Goal: Task Accomplishment & Management: Manage account settings

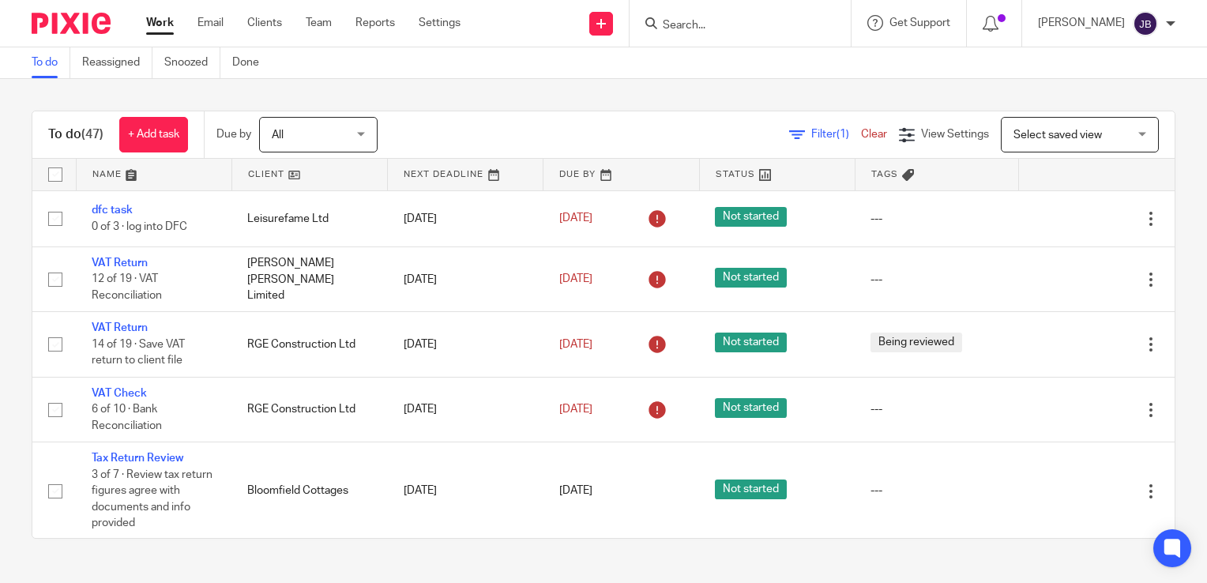
scroll to position [79, 0]
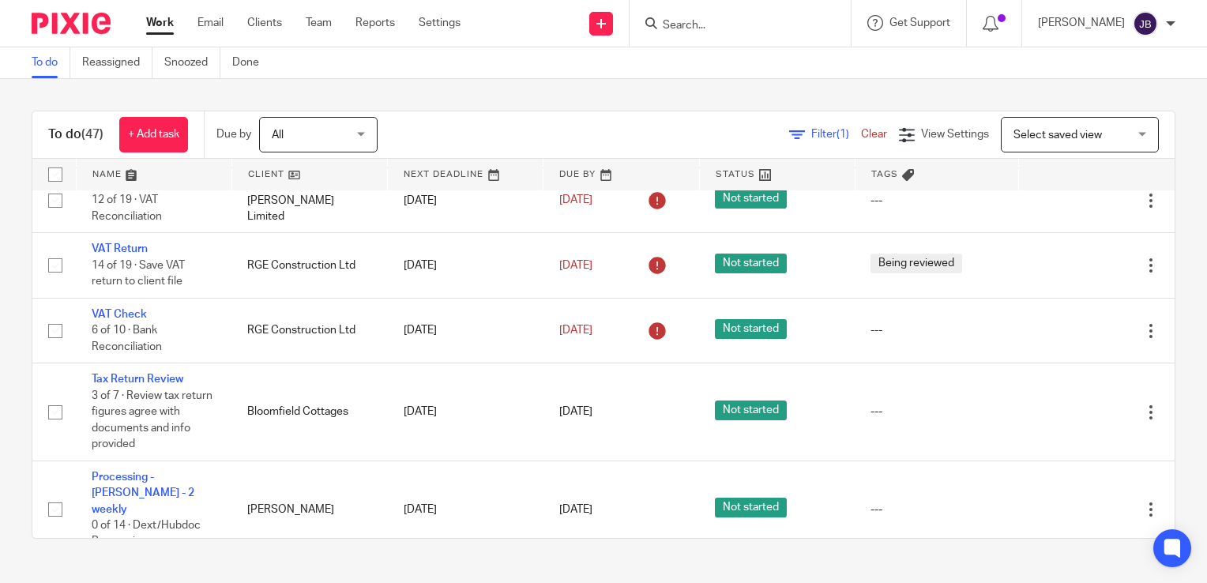
click at [778, 125] on div "Filter (1) Clear View Settings View Settings (1) Filters Clear Save Manage save…" at bounding box center [789, 135] width 769 height 36
click at [789, 129] on icon at bounding box center [797, 135] width 16 height 16
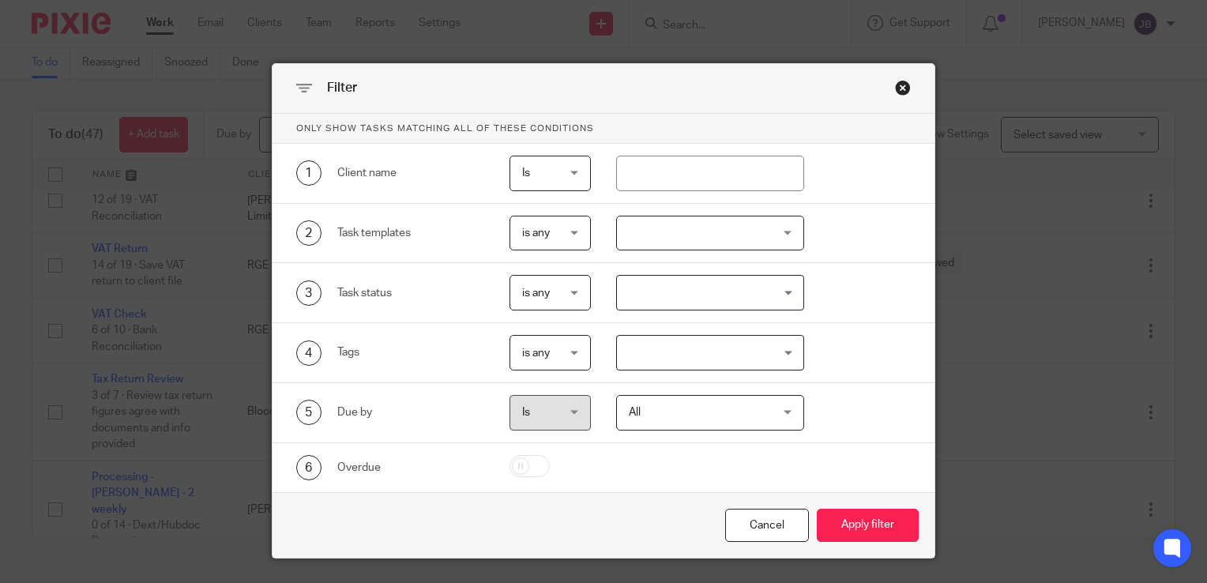
click at [632, 231] on div at bounding box center [710, 234] width 189 height 36
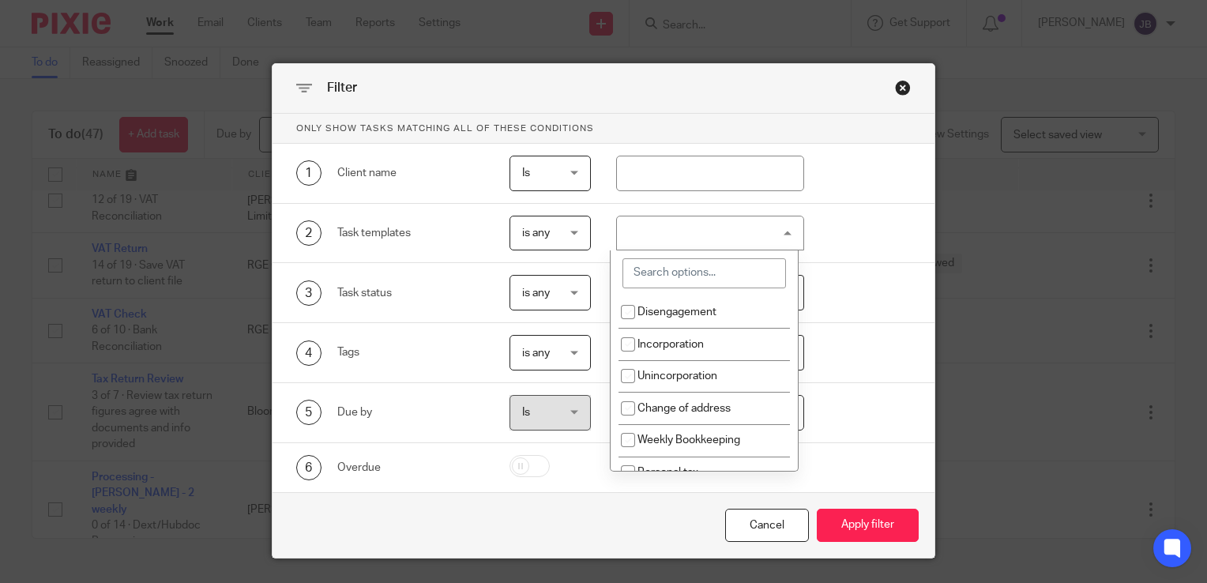
click at [644, 267] on input "search" at bounding box center [705, 273] width 164 height 30
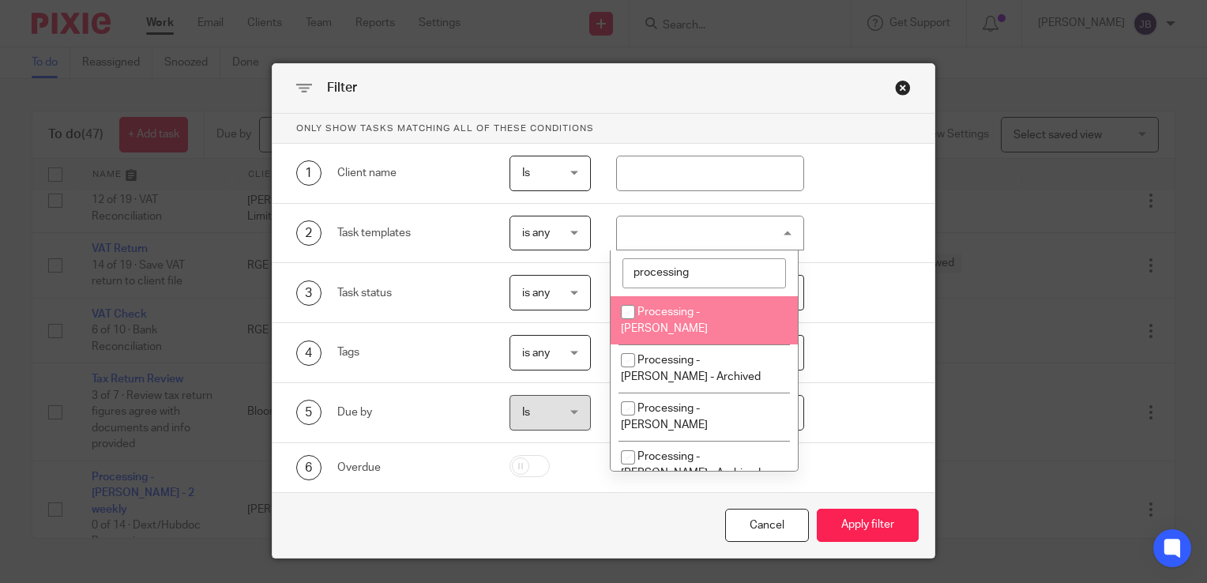
type input "processing"
click at [632, 310] on input "checkbox" at bounding box center [628, 312] width 30 height 30
checkbox input "true"
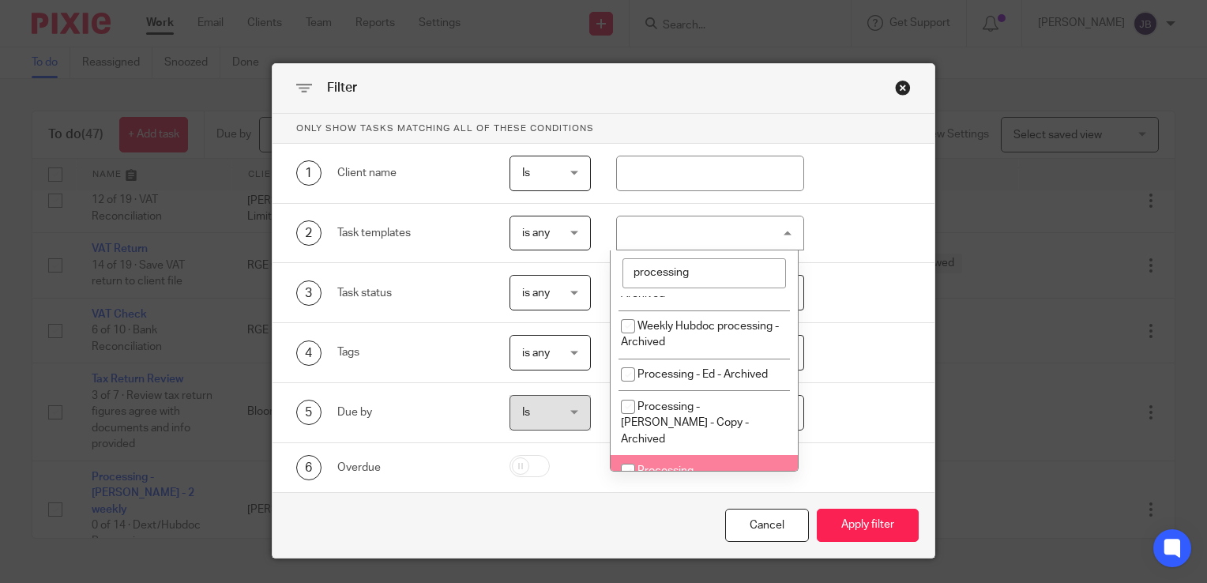
scroll to position [395, 0]
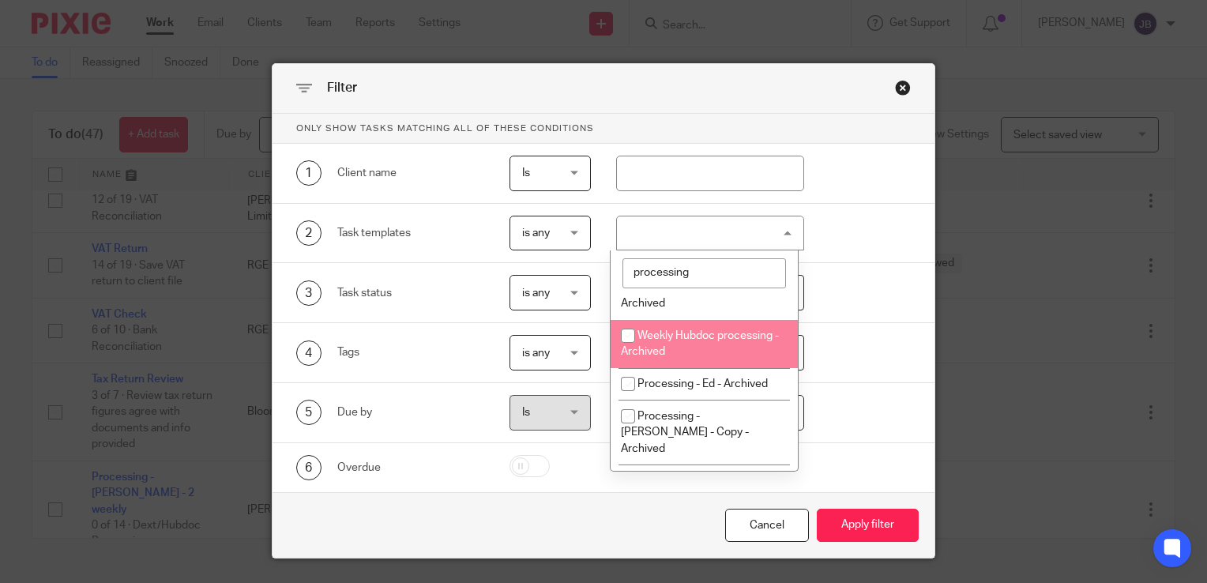
drag, startPoint x: 723, startPoint y: 271, endPoint x: 591, endPoint y: 280, distance: 132.3
click at [591, 280] on div "Only show tasks matching all of these conditions 1 Client name Is Is Is Is not …" at bounding box center [604, 303] width 662 height 378
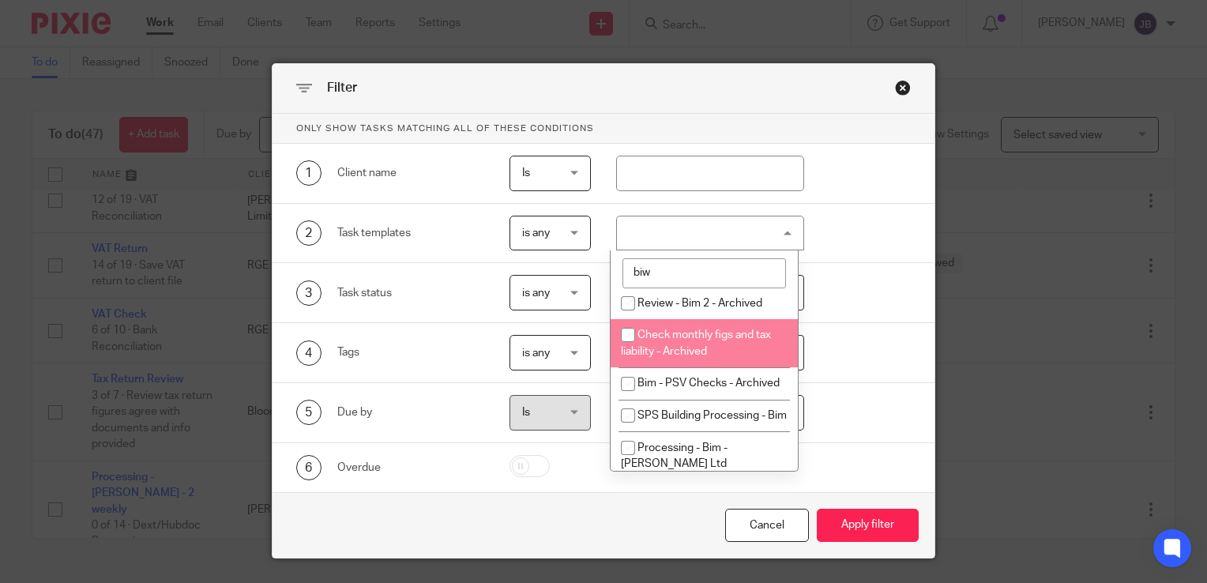
scroll to position [0, 0]
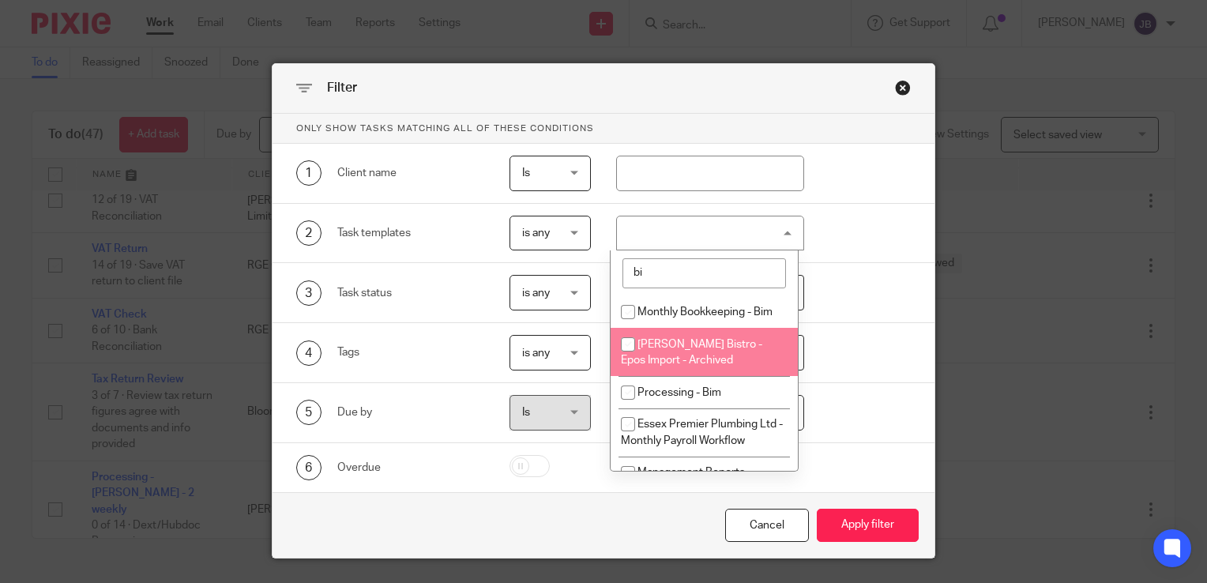
type input "b"
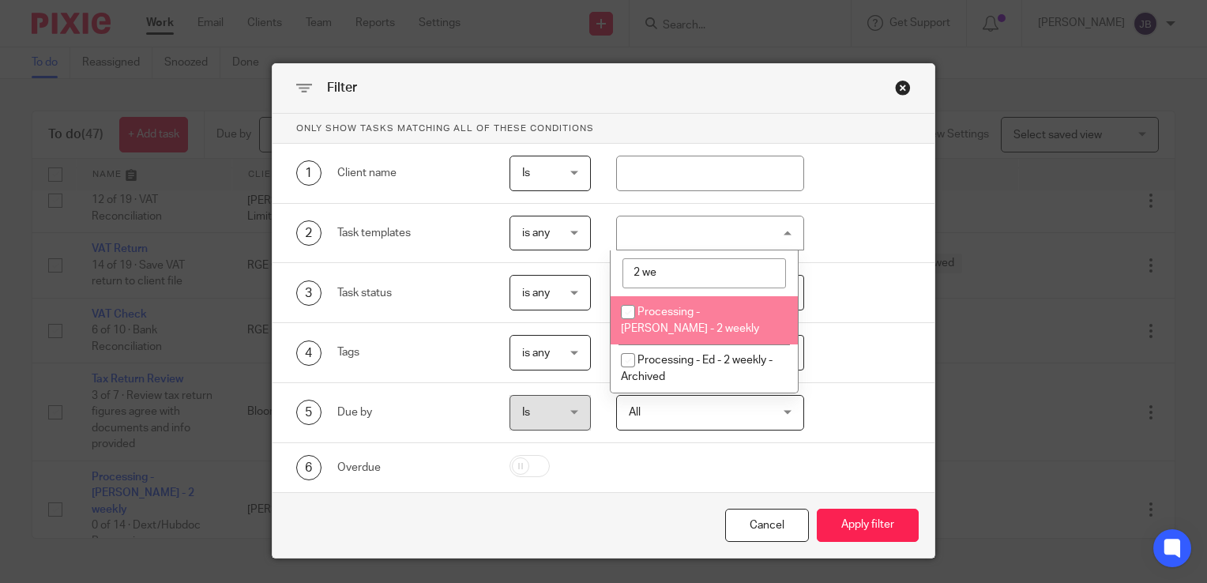
type input "2 we"
click at [626, 317] on input "checkbox" at bounding box center [628, 312] width 30 height 30
checkbox input "true"
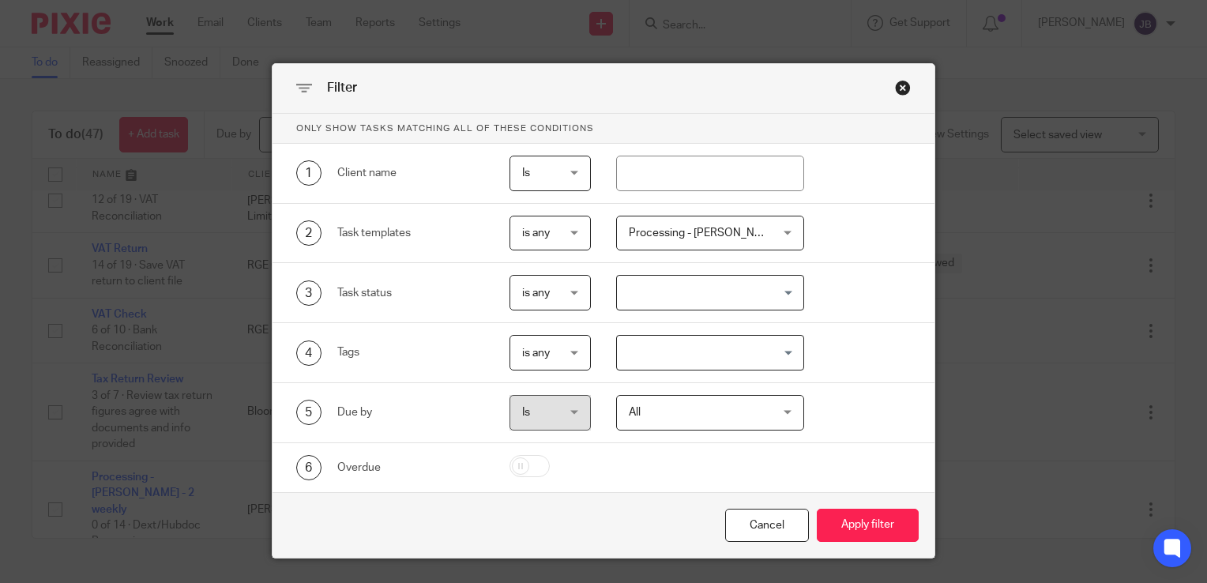
click at [857, 443] on div "6 Overdue" at bounding box center [604, 467] width 662 height 49
click at [860, 536] on button "Apply filter" at bounding box center [868, 526] width 102 height 34
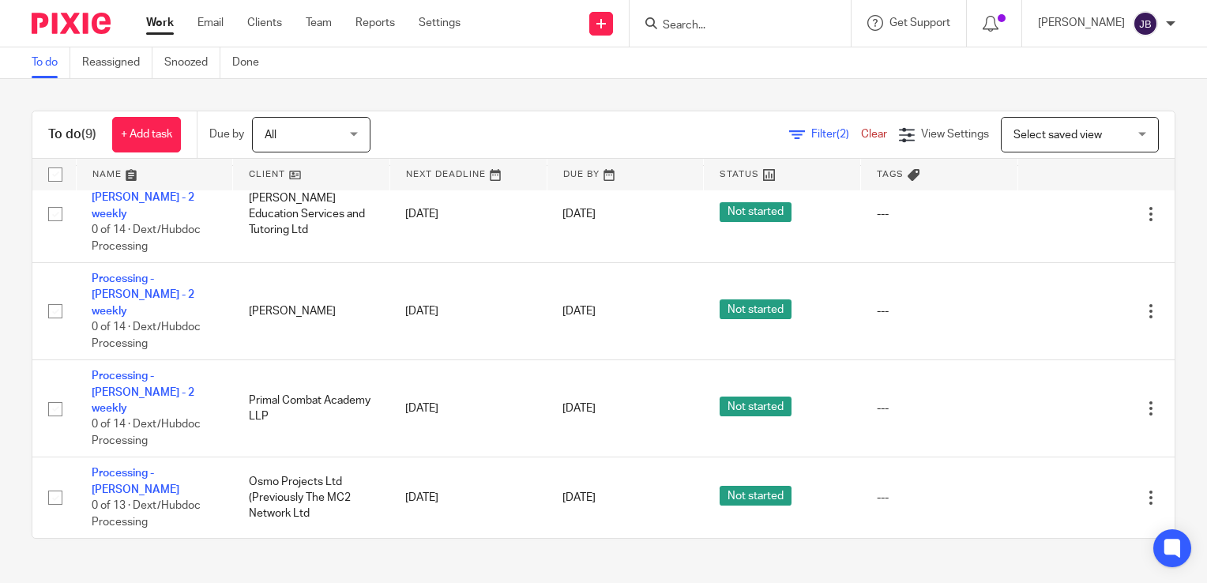
scroll to position [322, 0]
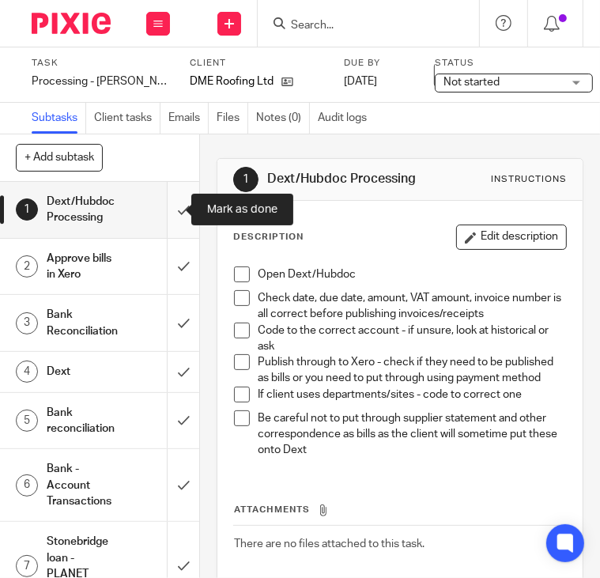
click at [167, 205] on input "submit" at bounding box center [99, 210] width 199 height 56
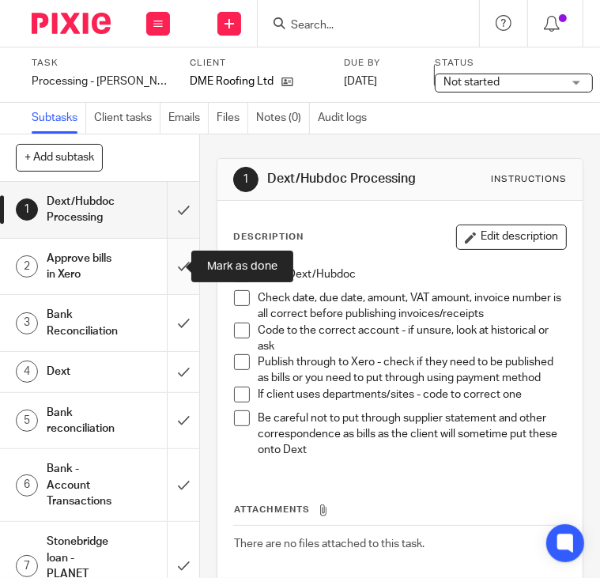
click at [169, 255] on input "submit" at bounding box center [99, 267] width 199 height 56
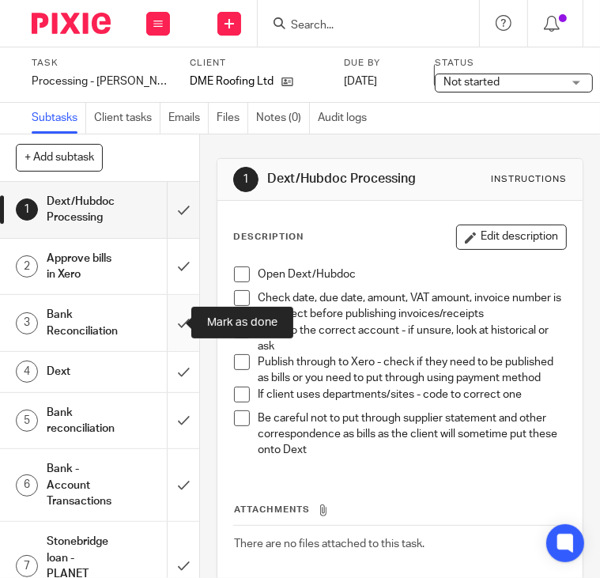
click at [167, 319] on input "submit" at bounding box center [99, 323] width 199 height 56
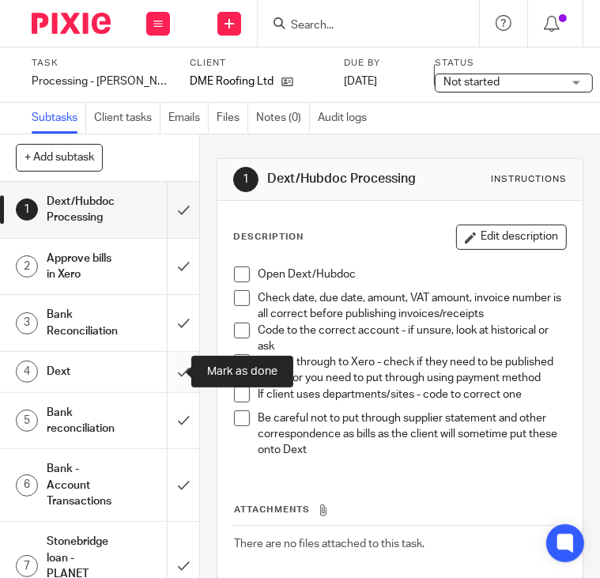
click at [167, 369] on input "submit" at bounding box center [99, 372] width 199 height 40
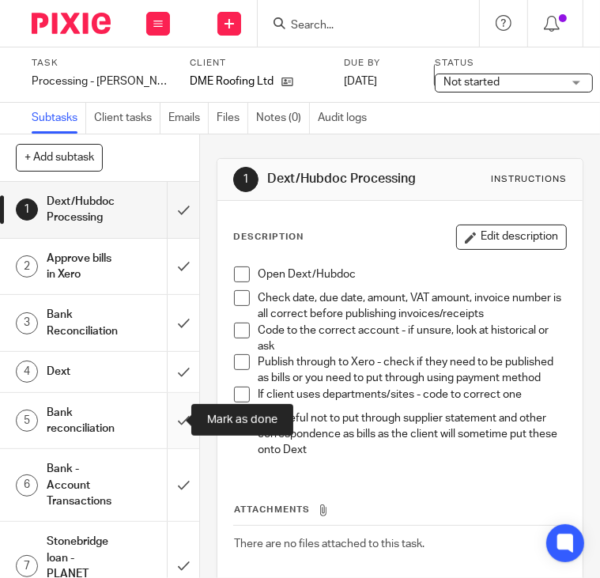
click at [169, 417] on input "submit" at bounding box center [99, 421] width 199 height 56
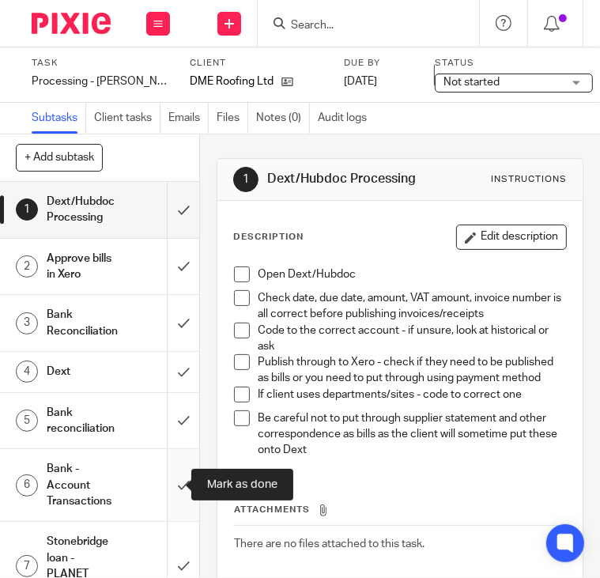
drag, startPoint x: 164, startPoint y: 464, endPoint x: 163, endPoint y: 502, distance: 38.7
click at [164, 469] on input "submit" at bounding box center [99, 485] width 199 height 72
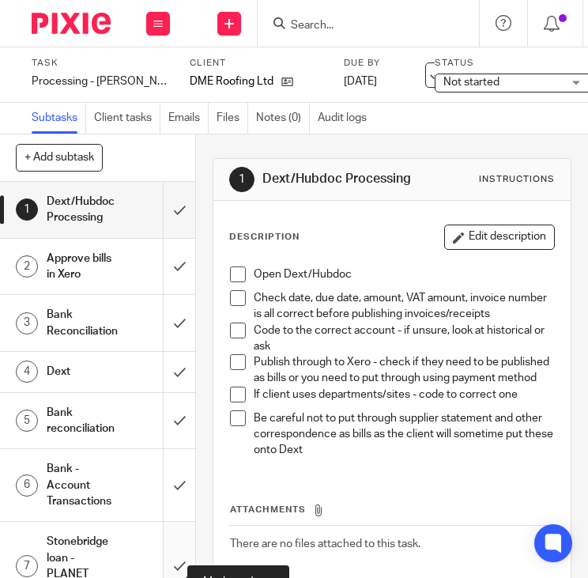
click at [168, 542] on input "submit" at bounding box center [97, 565] width 195 height 88
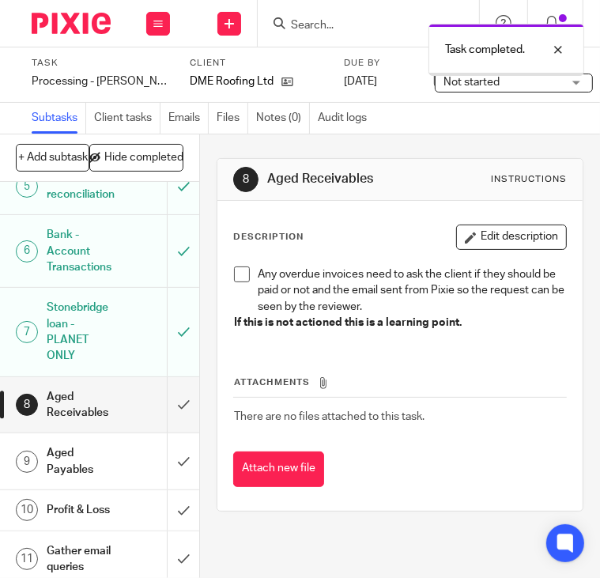
scroll to position [382, 0]
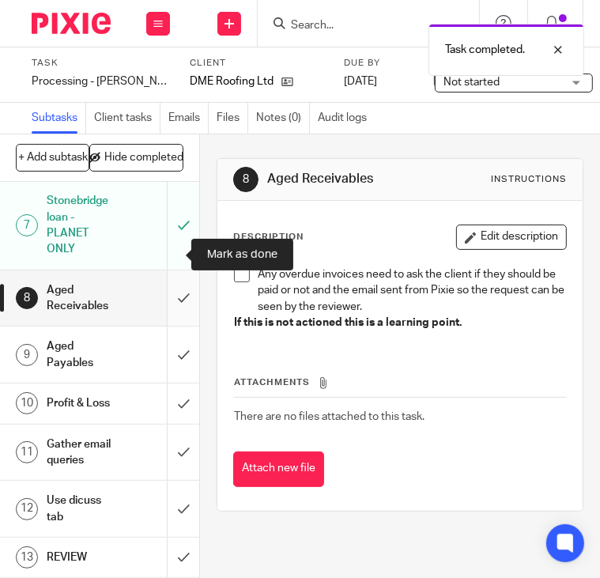
click at [167, 270] on input "submit" at bounding box center [99, 298] width 199 height 56
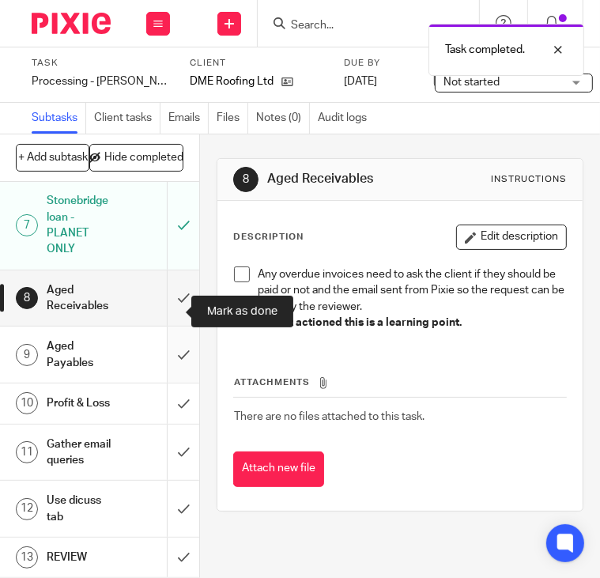
click at [164, 326] on input "submit" at bounding box center [99, 354] width 199 height 56
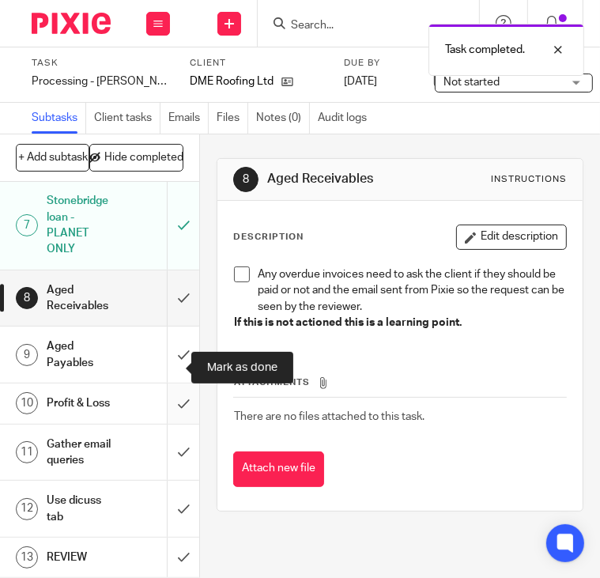
click at [173, 383] on input "submit" at bounding box center [99, 403] width 199 height 40
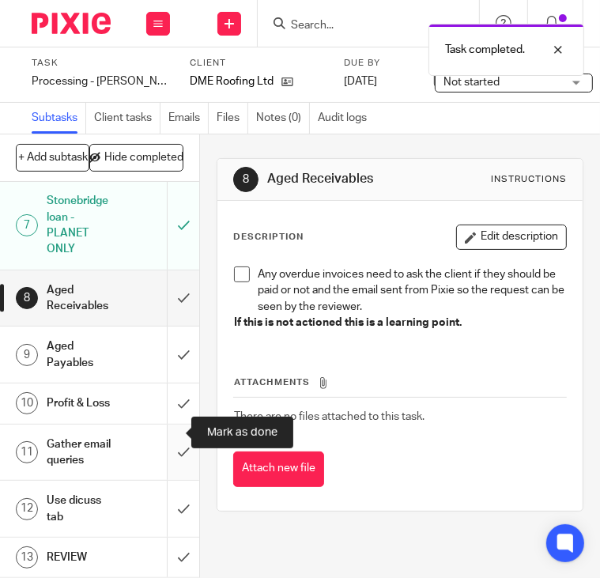
drag, startPoint x: 164, startPoint y: 427, endPoint x: 164, endPoint y: 450, distance: 22.1
click at [164, 428] on input "submit" at bounding box center [99, 452] width 199 height 56
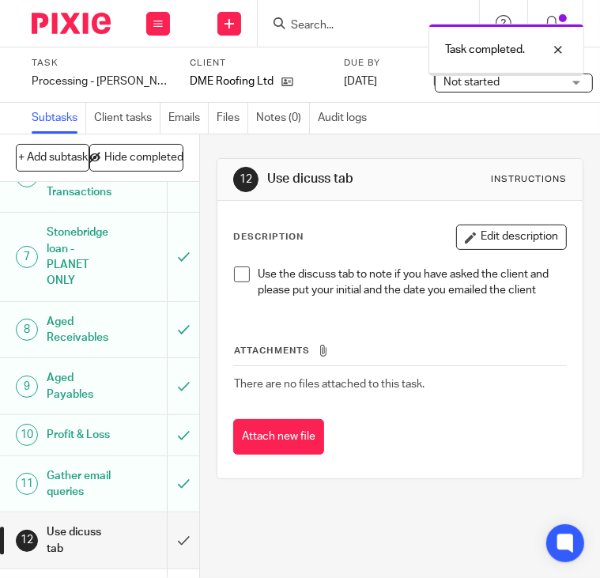
scroll to position [382, 0]
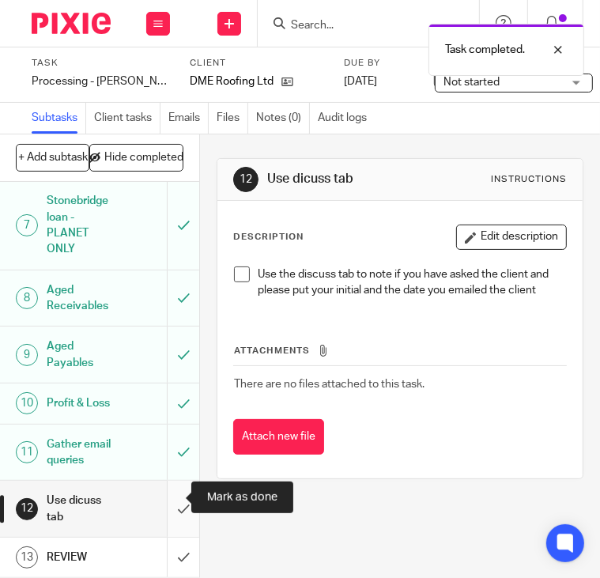
drag, startPoint x: 173, startPoint y: 491, endPoint x: 171, endPoint y: 536, distance: 45.8
click at [173, 492] on input "submit" at bounding box center [99, 508] width 199 height 56
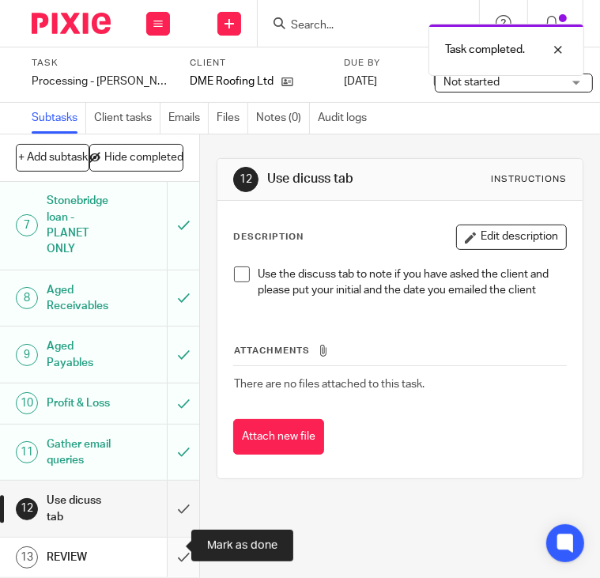
click at [170, 539] on input "submit" at bounding box center [99, 557] width 199 height 40
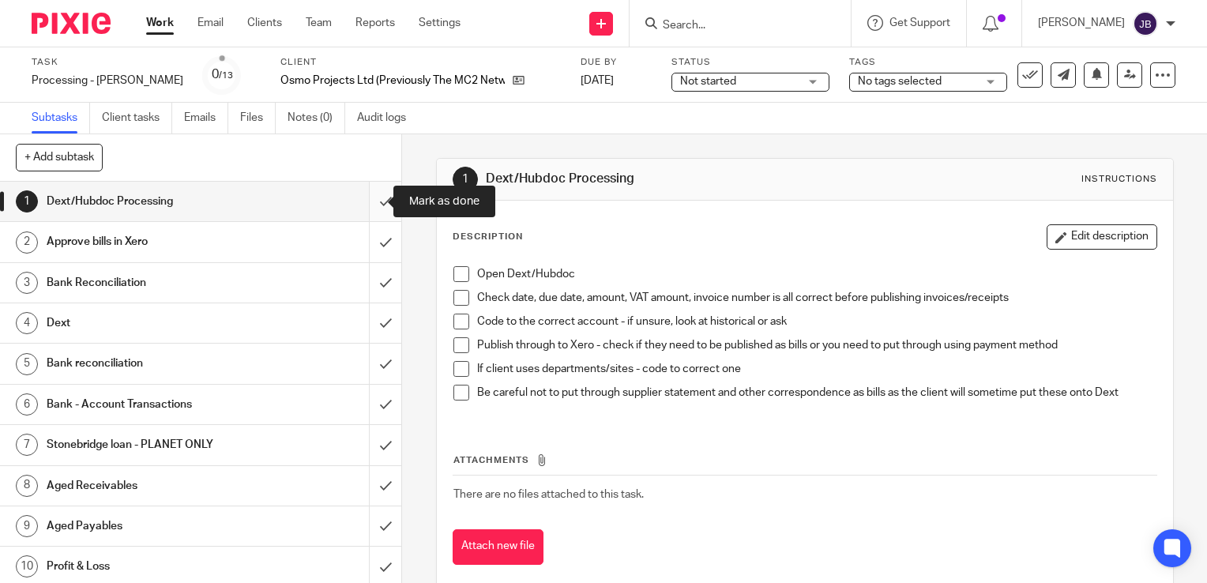
click at [363, 203] on input "submit" at bounding box center [200, 202] width 401 height 40
click at [364, 246] on input "submit" at bounding box center [200, 242] width 401 height 40
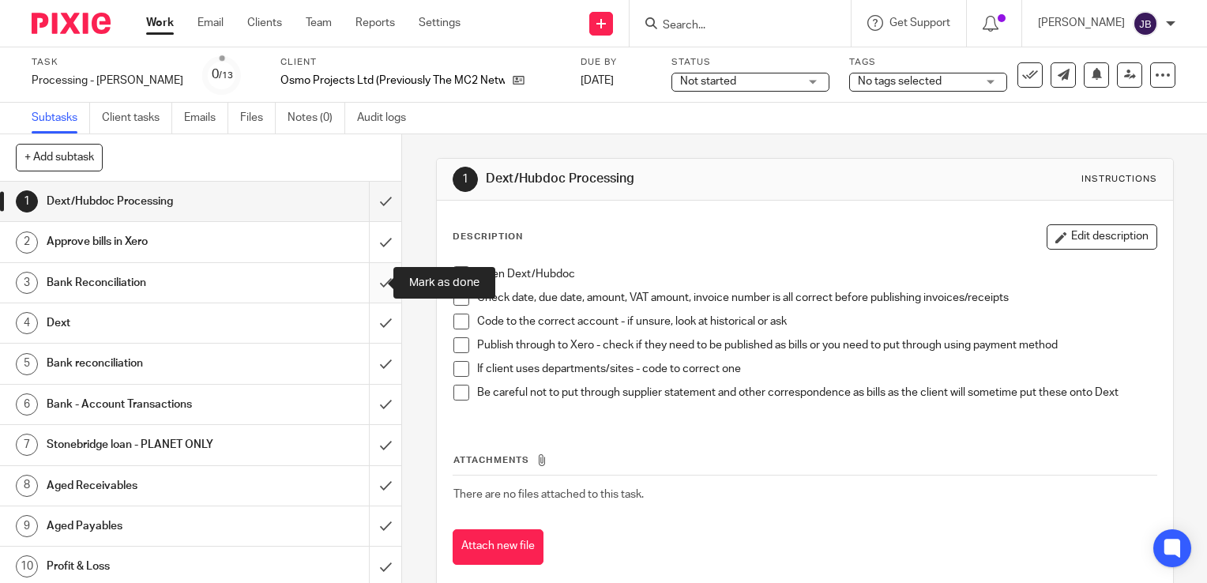
click at [369, 270] on input "submit" at bounding box center [200, 283] width 401 height 40
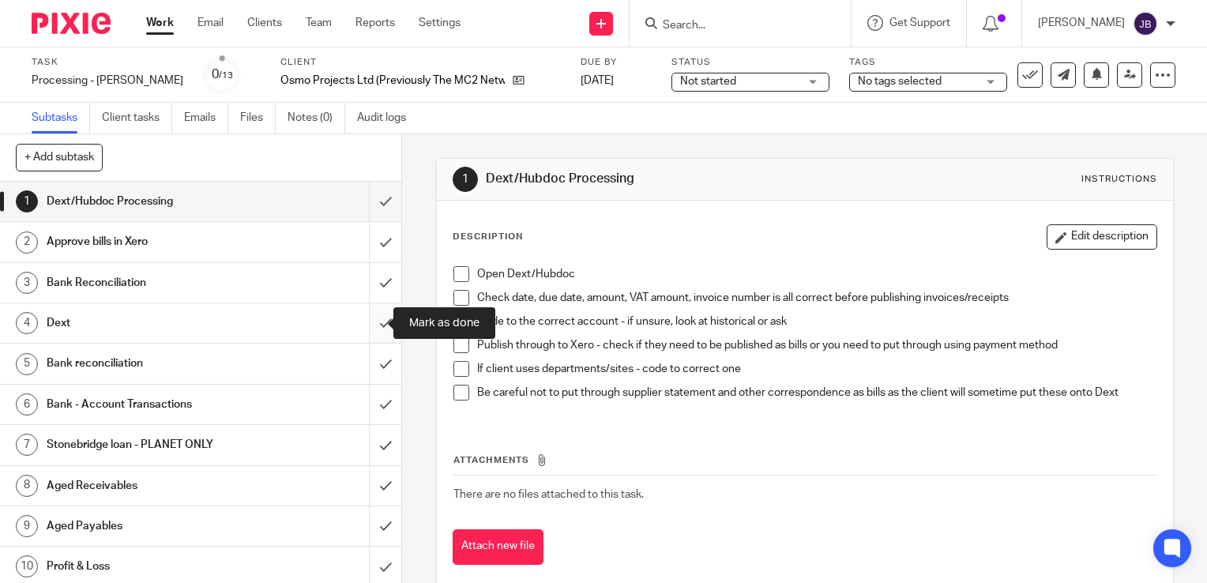
click at [370, 314] on input "submit" at bounding box center [200, 323] width 401 height 40
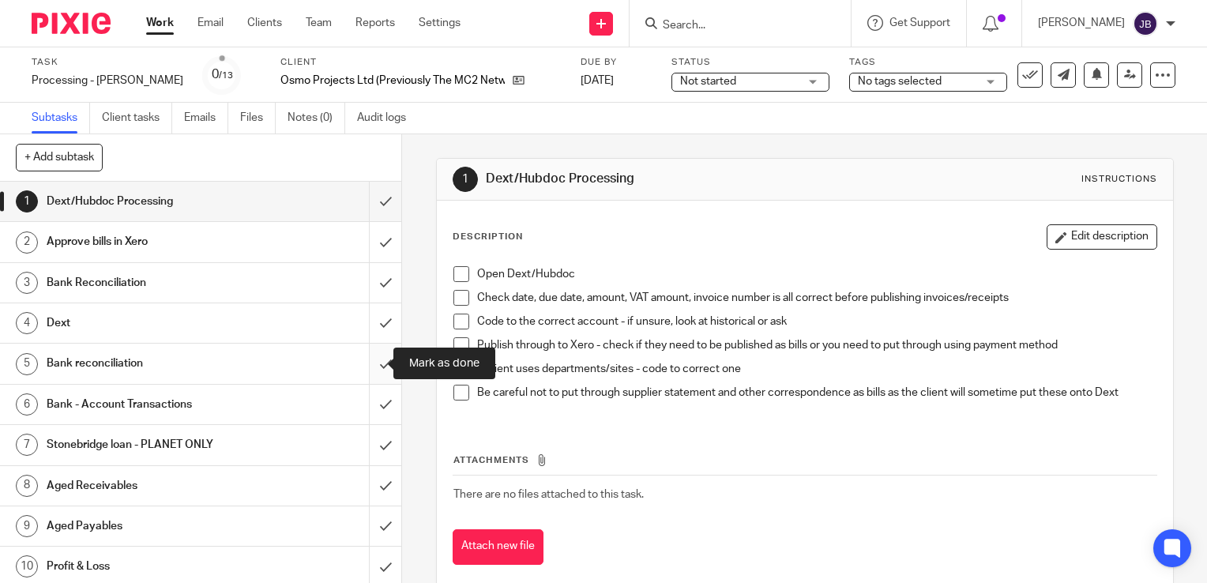
click at [363, 372] on input "submit" at bounding box center [200, 364] width 401 height 40
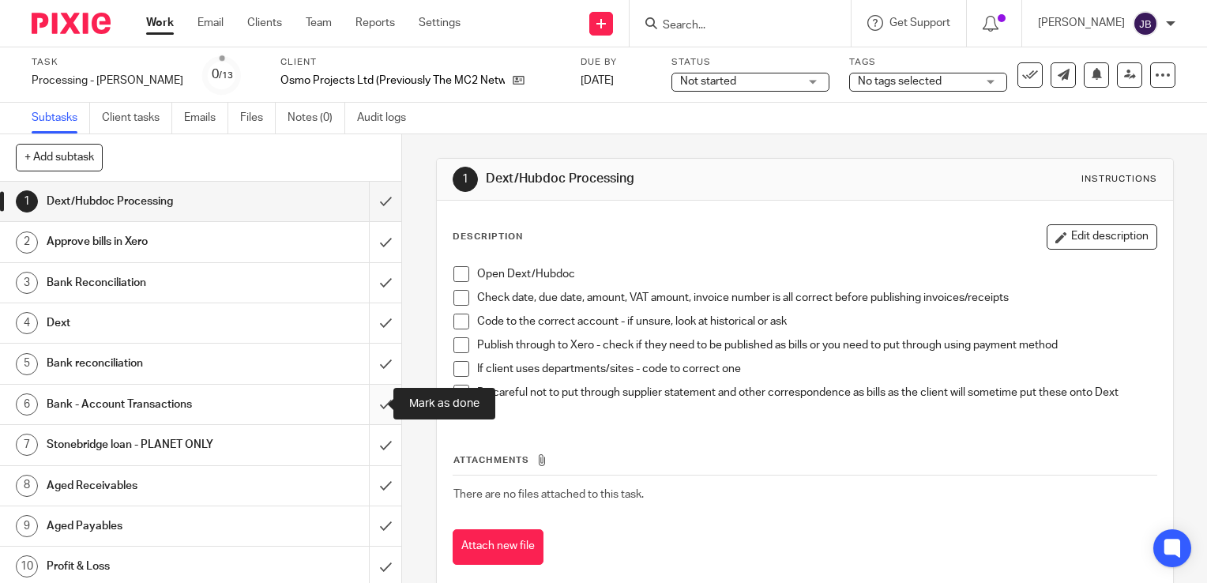
click at [369, 394] on input "submit" at bounding box center [200, 405] width 401 height 40
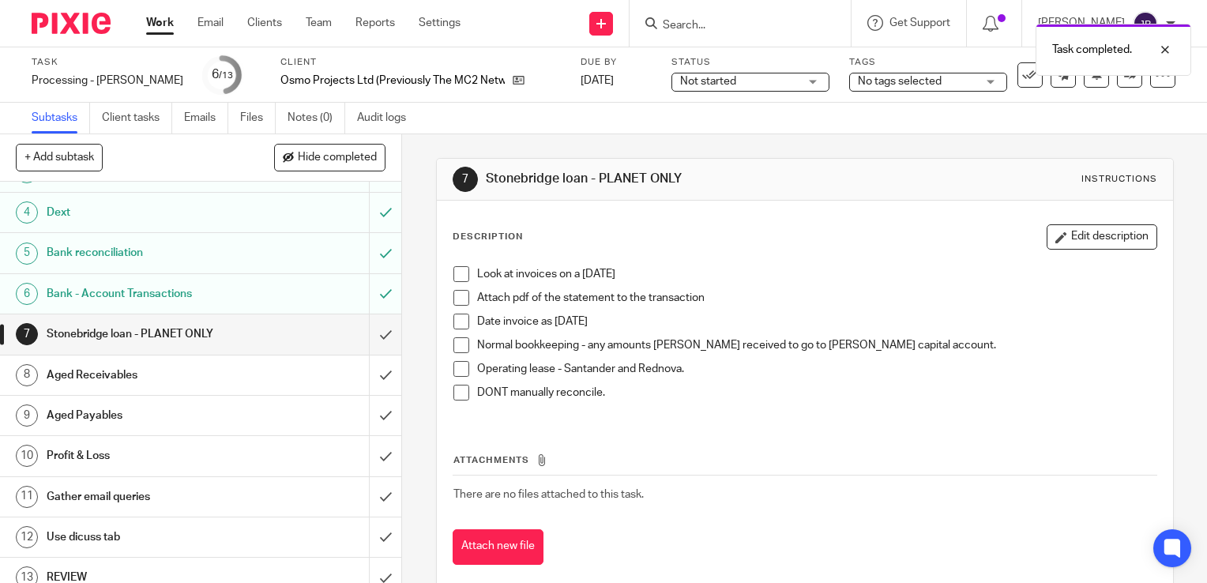
scroll to position [123, 0]
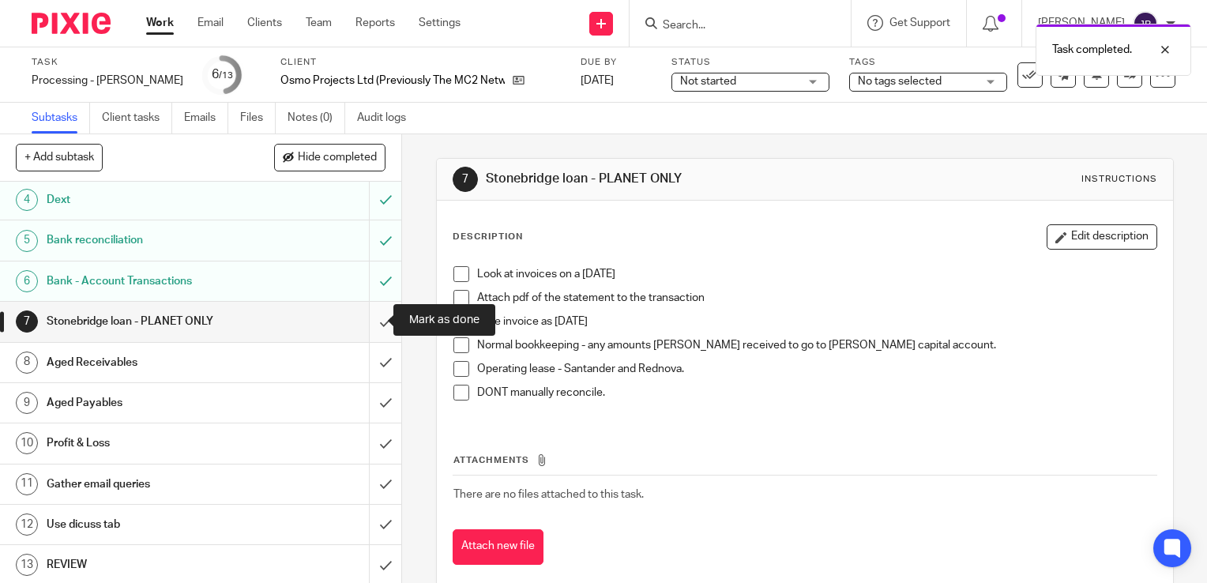
click at [373, 333] on input "submit" at bounding box center [200, 322] width 401 height 40
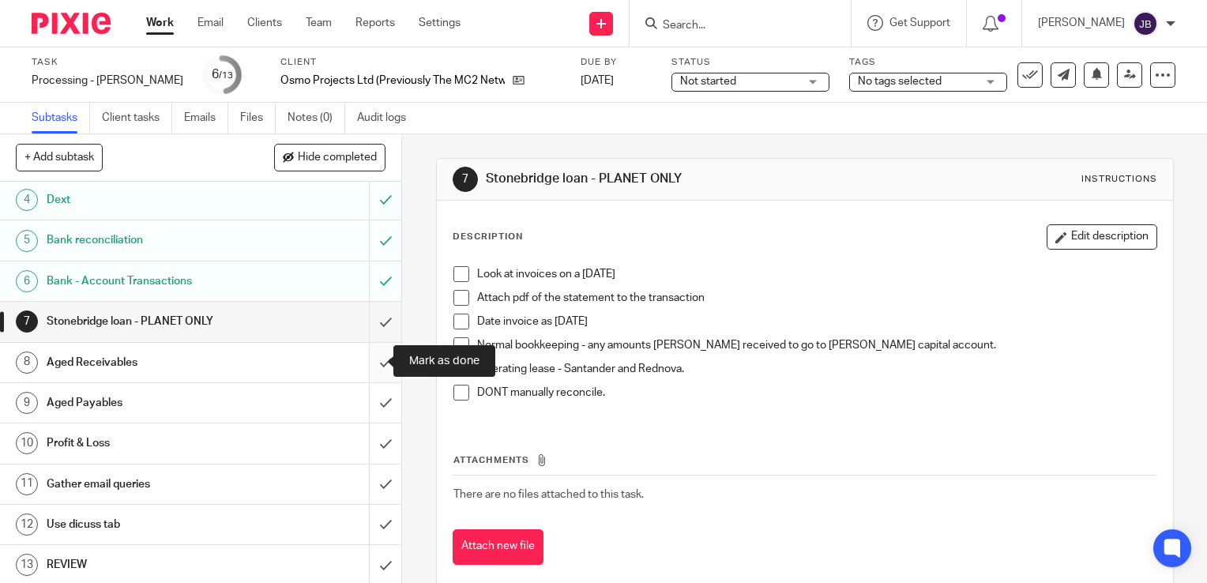
click at [376, 356] on input "submit" at bounding box center [200, 363] width 401 height 40
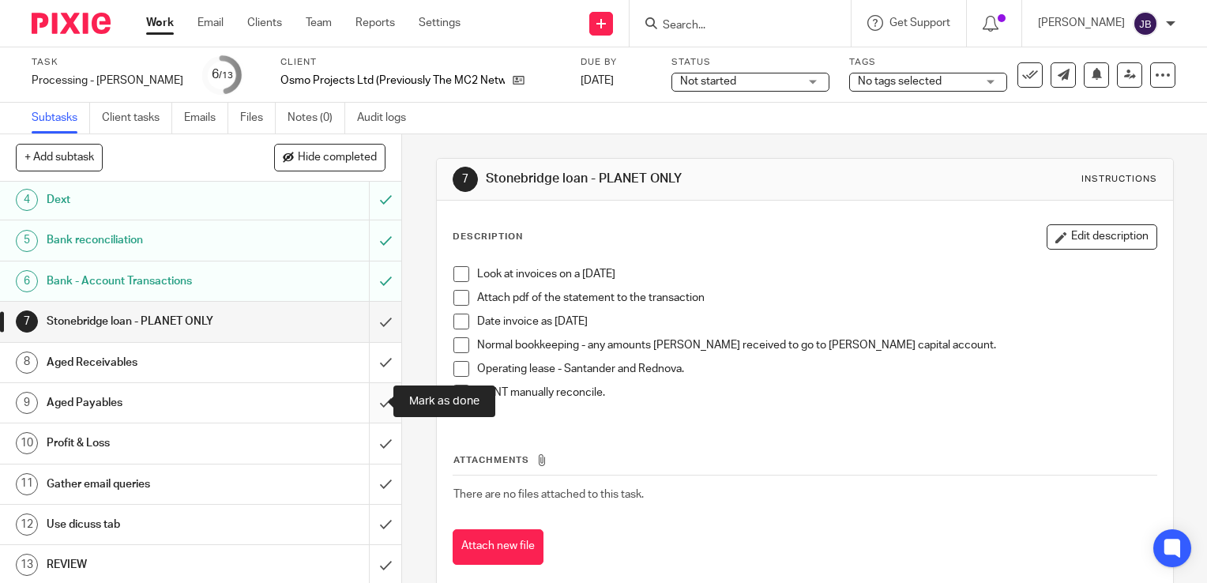
click at [373, 396] on input "submit" at bounding box center [200, 403] width 401 height 40
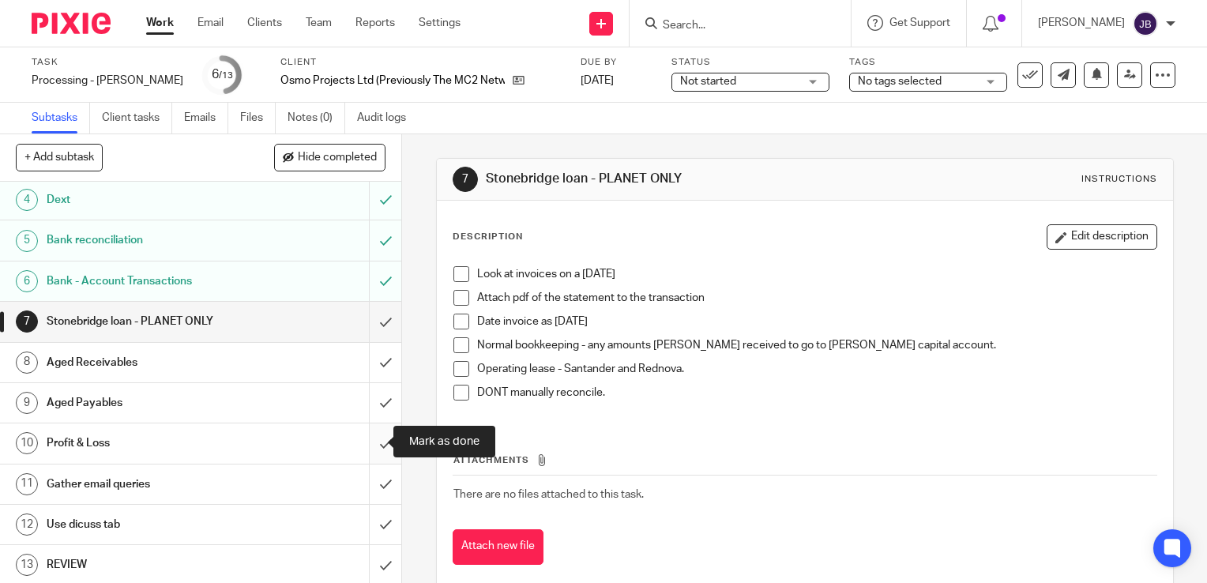
click at [367, 437] on input "submit" at bounding box center [200, 443] width 401 height 40
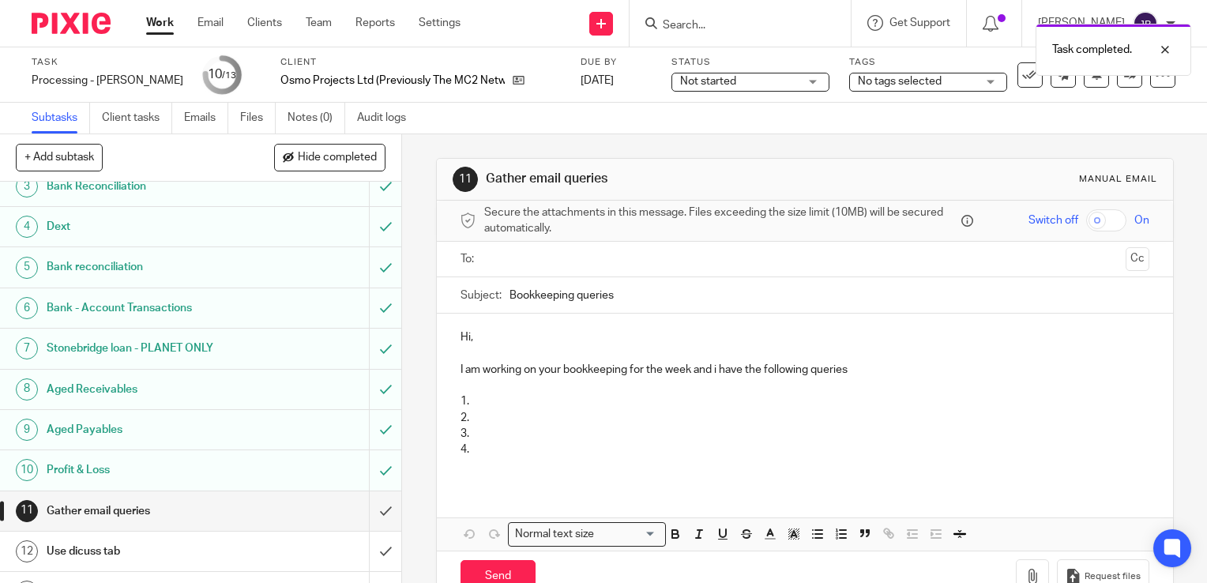
scroll to position [123, 0]
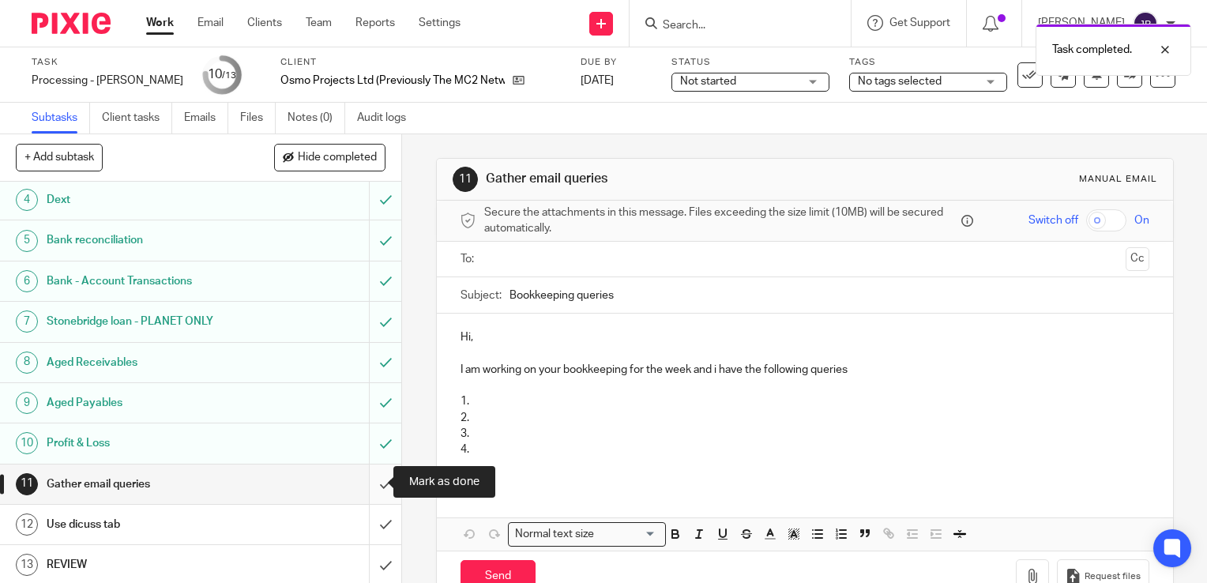
click at [374, 492] on input "submit" at bounding box center [200, 485] width 401 height 40
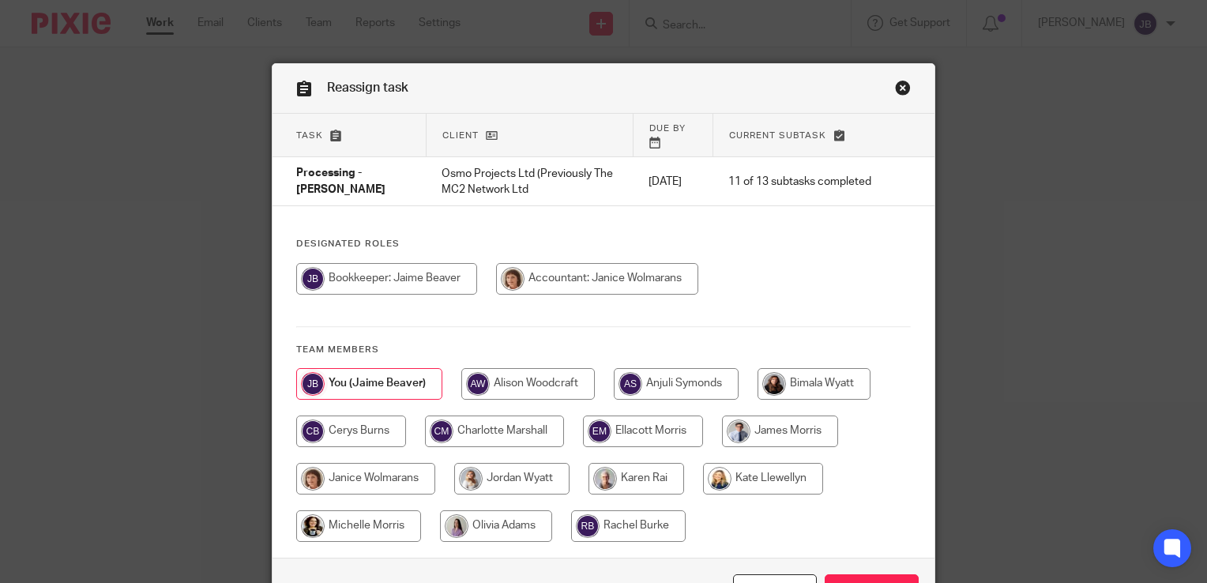
click at [418, 463] on input "radio" at bounding box center [365, 479] width 139 height 32
radio input "true"
click at [850, 574] on input "Reassign" at bounding box center [872, 591] width 94 height 34
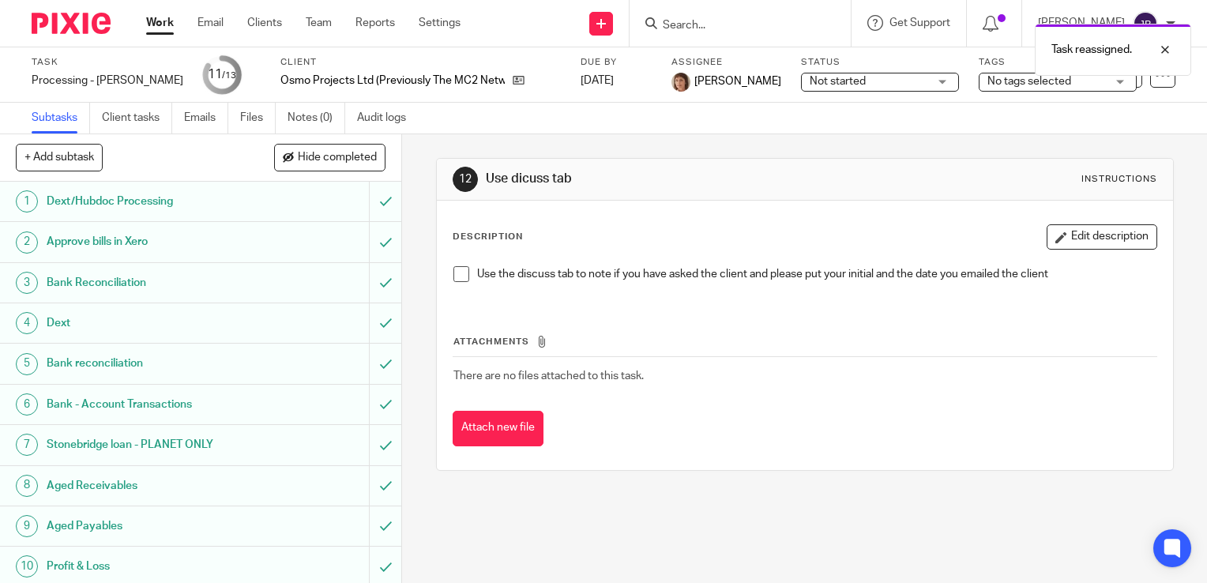
click at [167, 24] on link "Work" at bounding box center [160, 23] width 28 height 16
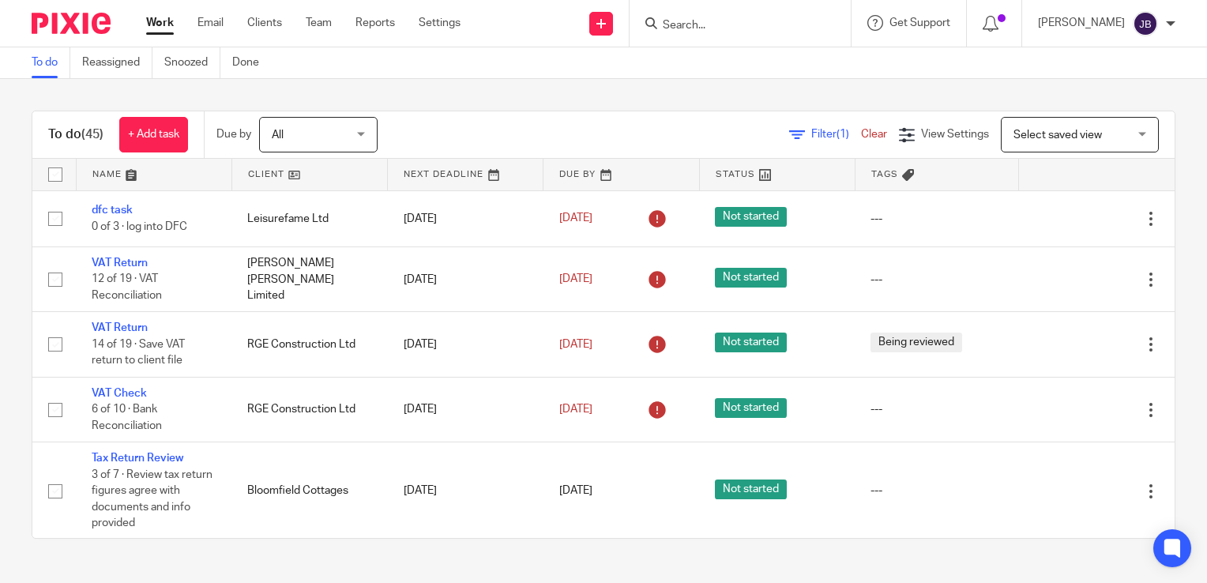
click at [789, 131] on icon at bounding box center [797, 135] width 16 height 16
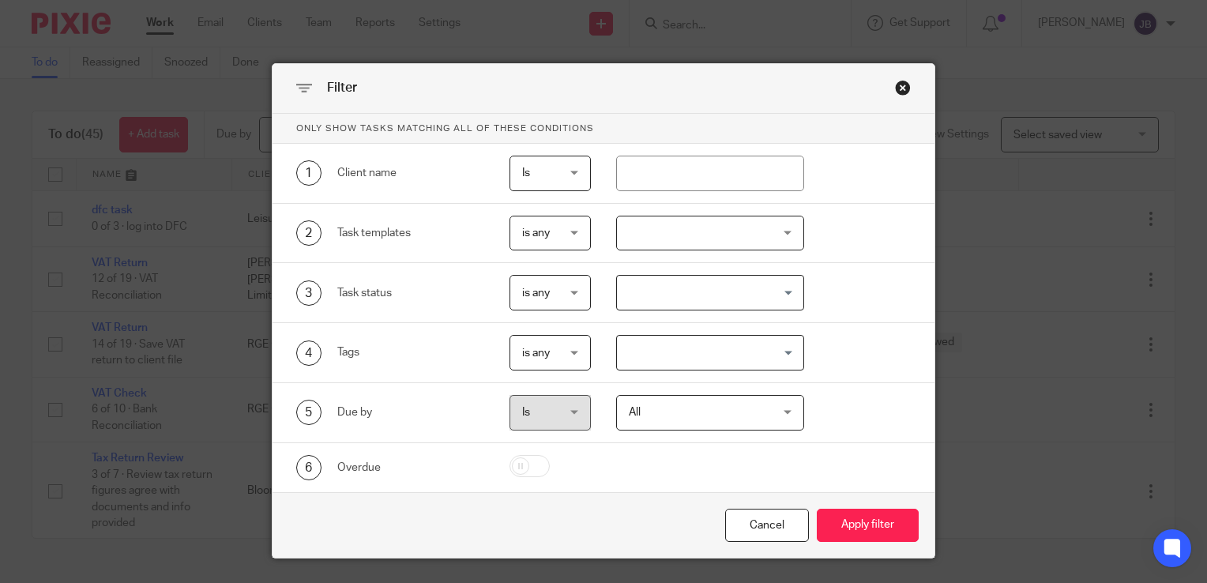
click at [646, 228] on div at bounding box center [710, 234] width 189 height 36
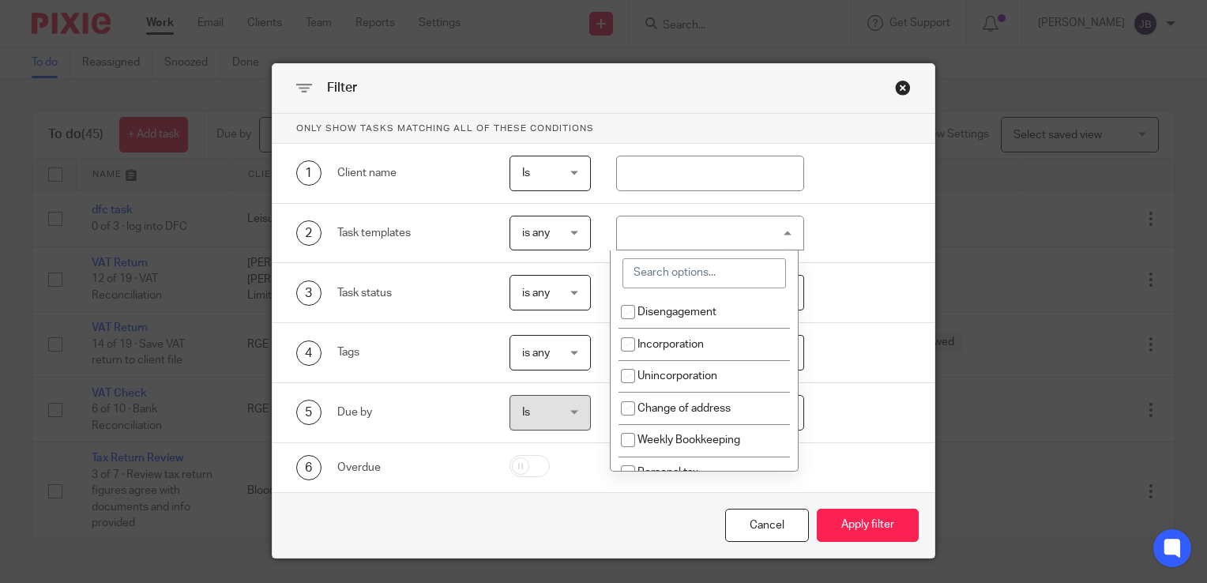
click at [658, 280] on input "search" at bounding box center [705, 273] width 164 height 30
type input "process"
click at [817, 509] on button "Apply filter" at bounding box center [868, 526] width 102 height 34
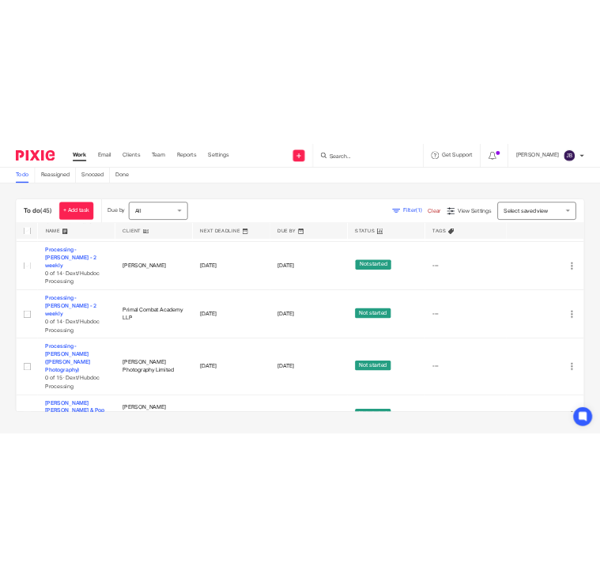
scroll to position [338, 0]
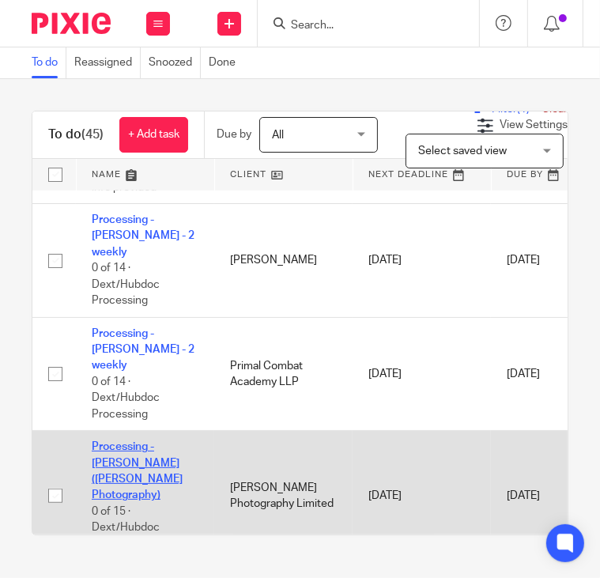
click at [137, 441] on link "Processing - [PERSON_NAME] ([PERSON_NAME] Photography)" at bounding box center [137, 470] width 91 height 59
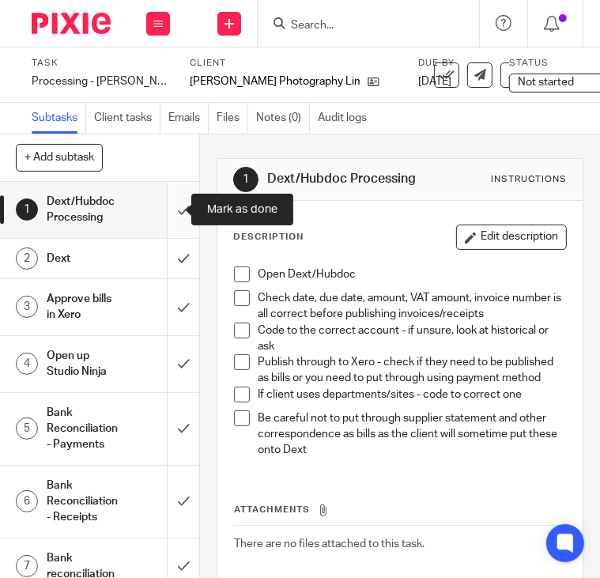
click at [167, 224] on input "submit" at bounding box center [99, 210] width 199 height 56
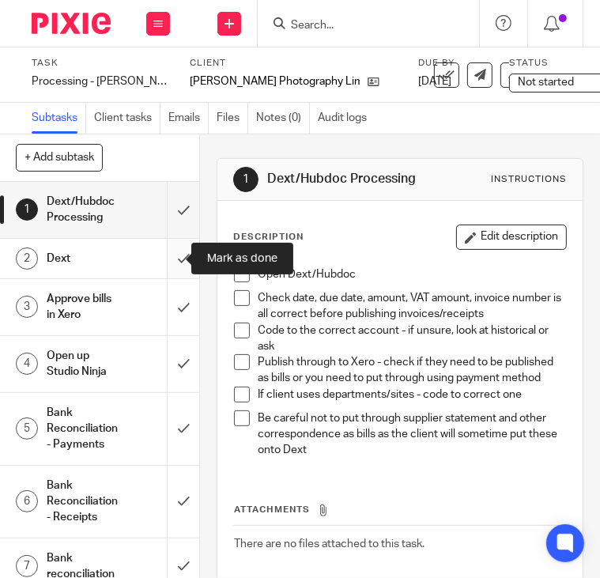
click at [171, 269] on input "submit" at bounding box center [99, 259] width 199 height 40
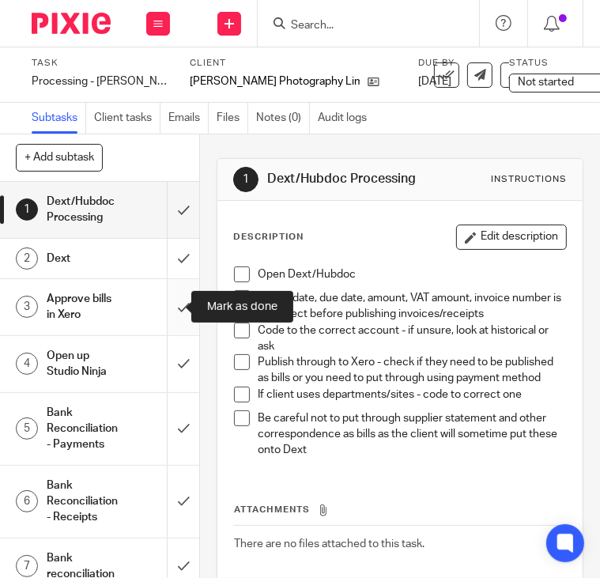
click at [166, 303] on input "submit" at bounding box center [99, 307] width 199 height 56
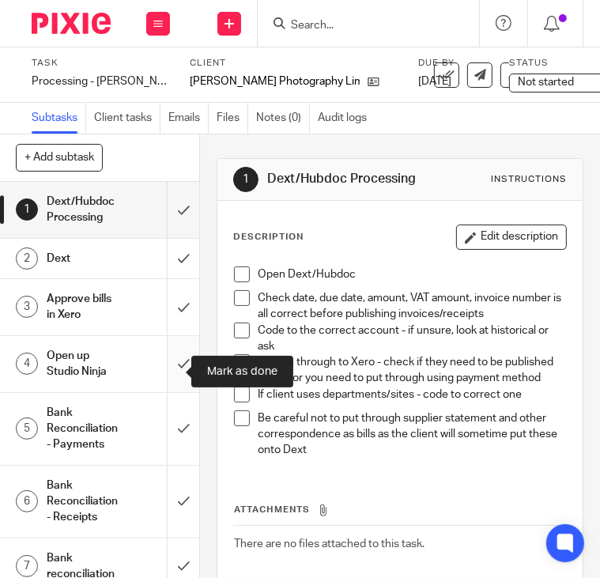
click at [169, 360] on input "submit" at bounding box center [99, 364] width 199 height 56
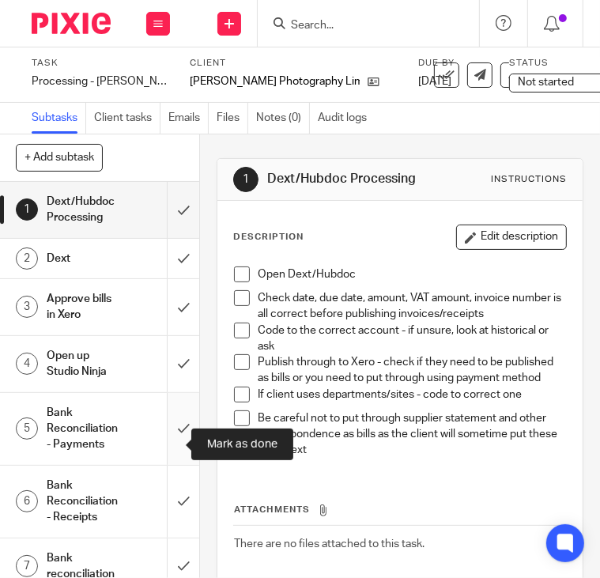
click at [167, 435] on input "submit" at bounding box center [99, 429] width 199 height 72
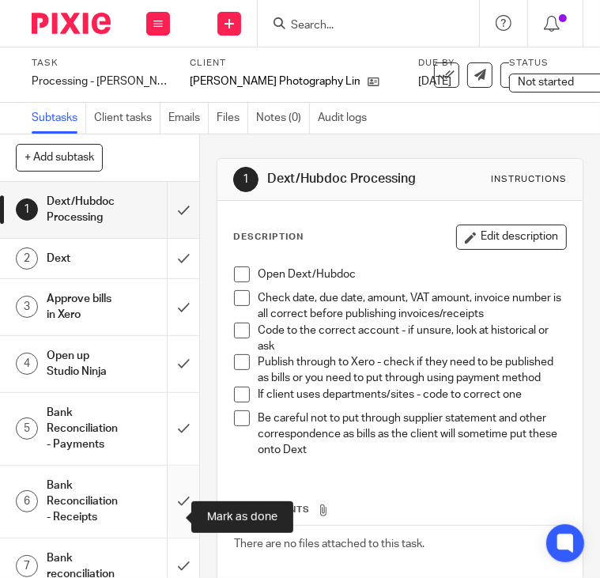
click at [169, 498] on input "submit" at bounding box center [99, 501] width 199 height 72
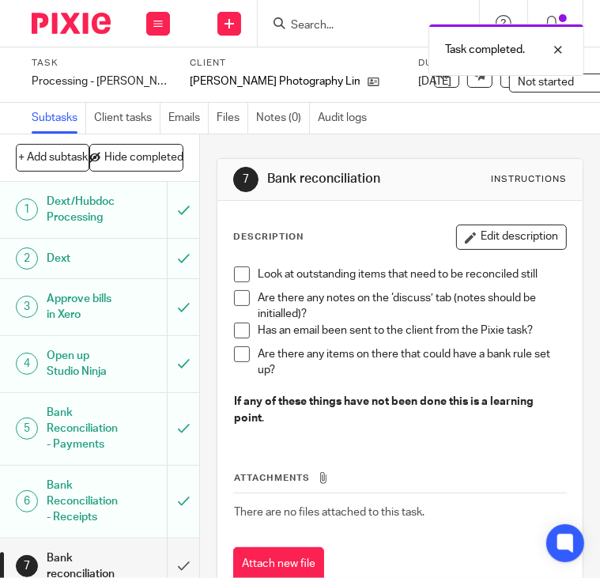
click at [200, 325] on div "7 Bank reconciliation Instructions Description Edit description Look at outstan…" at bounding box center [400, 355] width 400 height 443
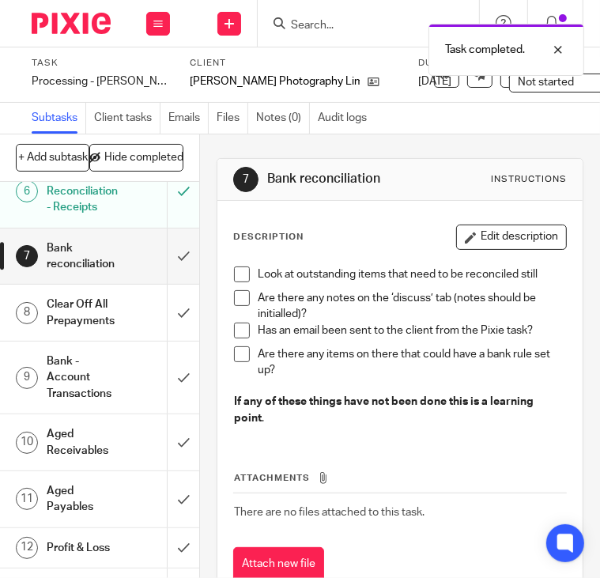
scroll to position [336, 0]
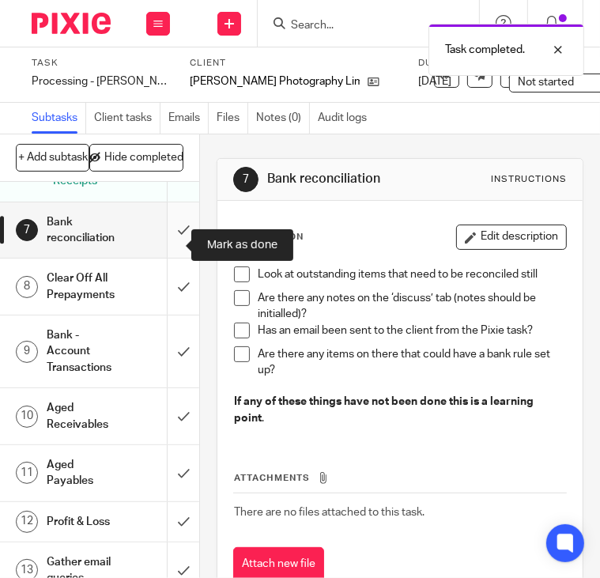
click at [164, 242] on input "submit" at bounding box center [99, 230] width 199 height 56
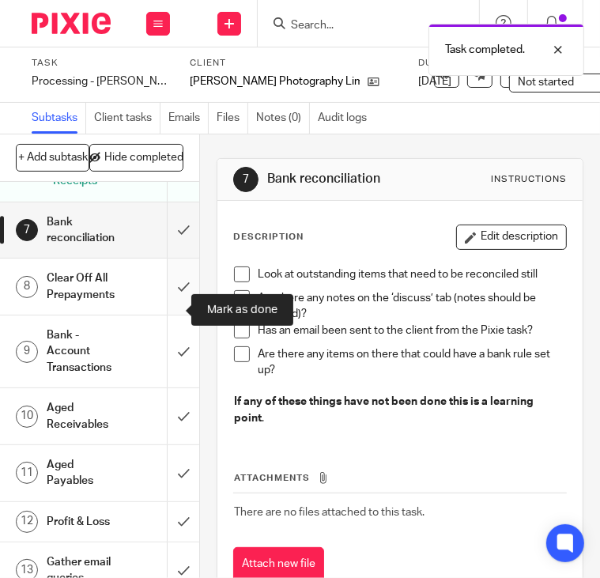
click at [171, 294] on input "submit" at bounding box center [99, 286] width 199 height 56
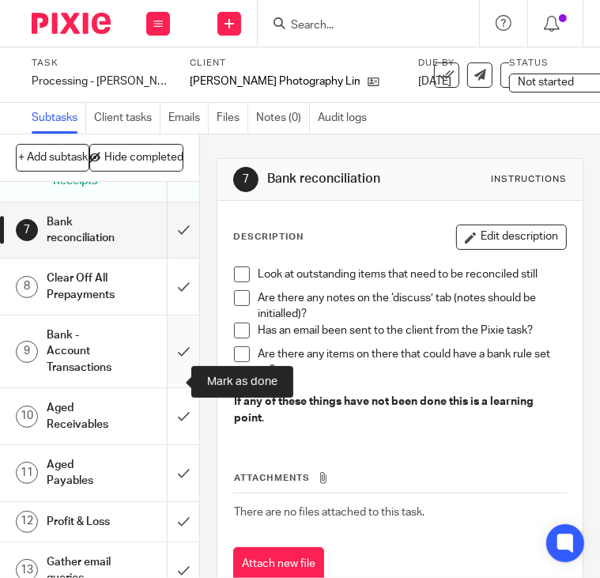
click at [173, 363] on input "submit" at bounding box center [99, 351] width 199 height 72
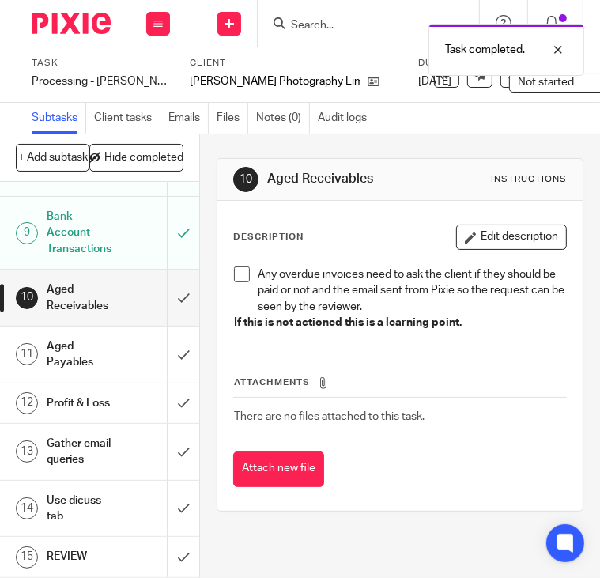
scroll to position [506, 0]
click at [164, 284] on input "submit" at bounding box center [99, 297] width 199 height 56
click at [167, 326] on input "submit" at bounding box center [99, 354] width 199 height 56
click at [167, 401] on input "submit" at bounding box center [99, 403] width 199 height 40
click at [172, 440] on input "submit" at bounding box center [99, 451] width 199 height 56
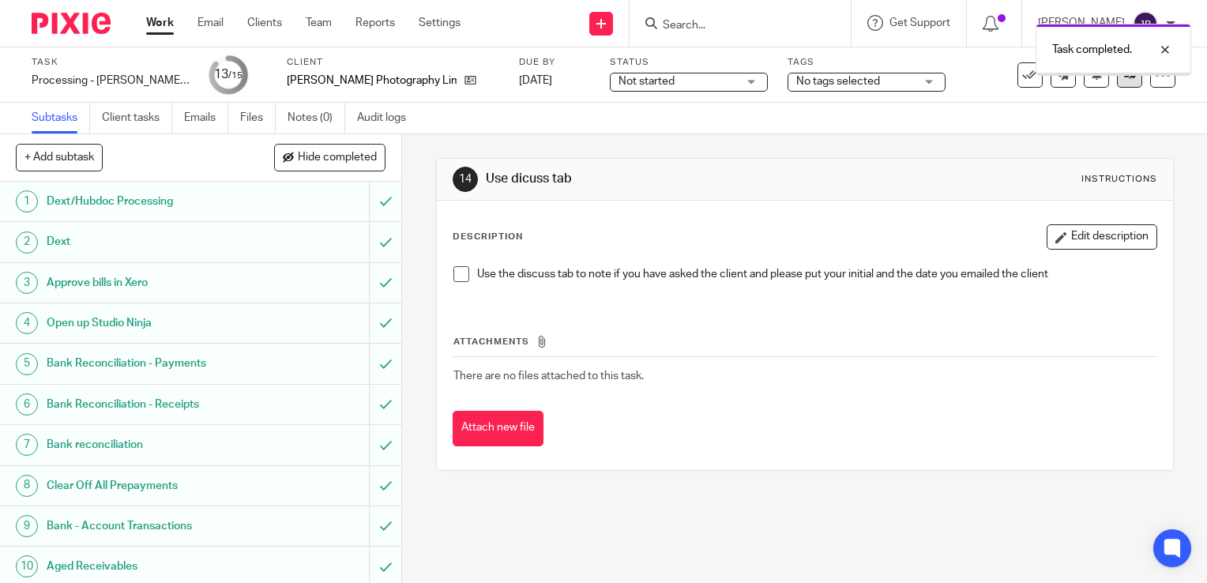
click at [599, 78] on icon at bounding box center [1130, 75] width 12 height 12
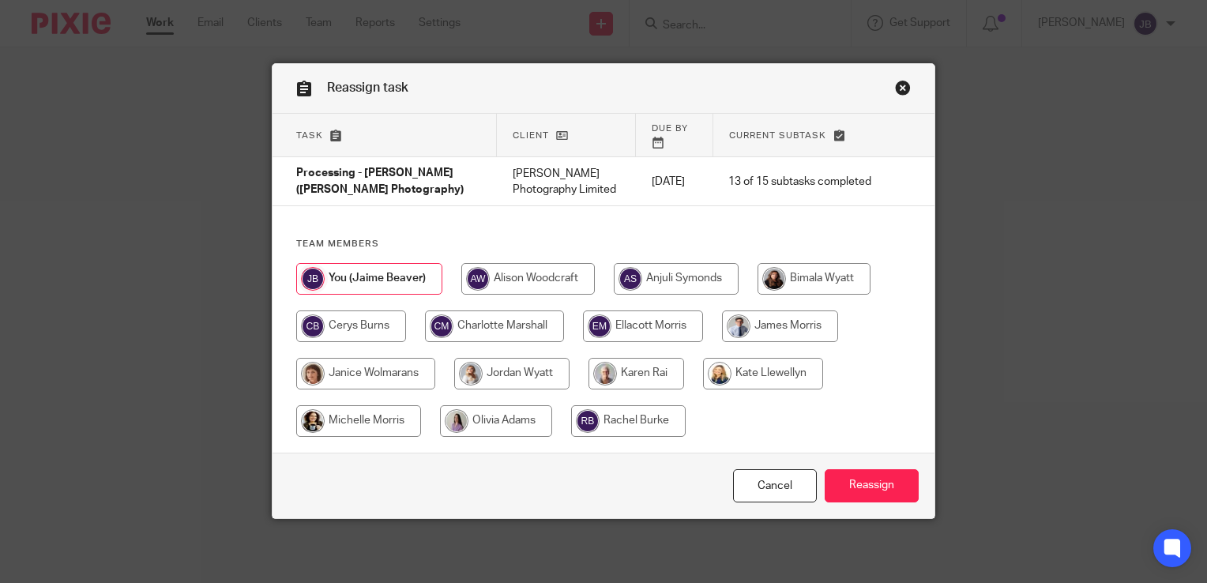
click at [362, 310] on input "radio" at bounding box center [351, 326] width 110 height 32
radio input "true"
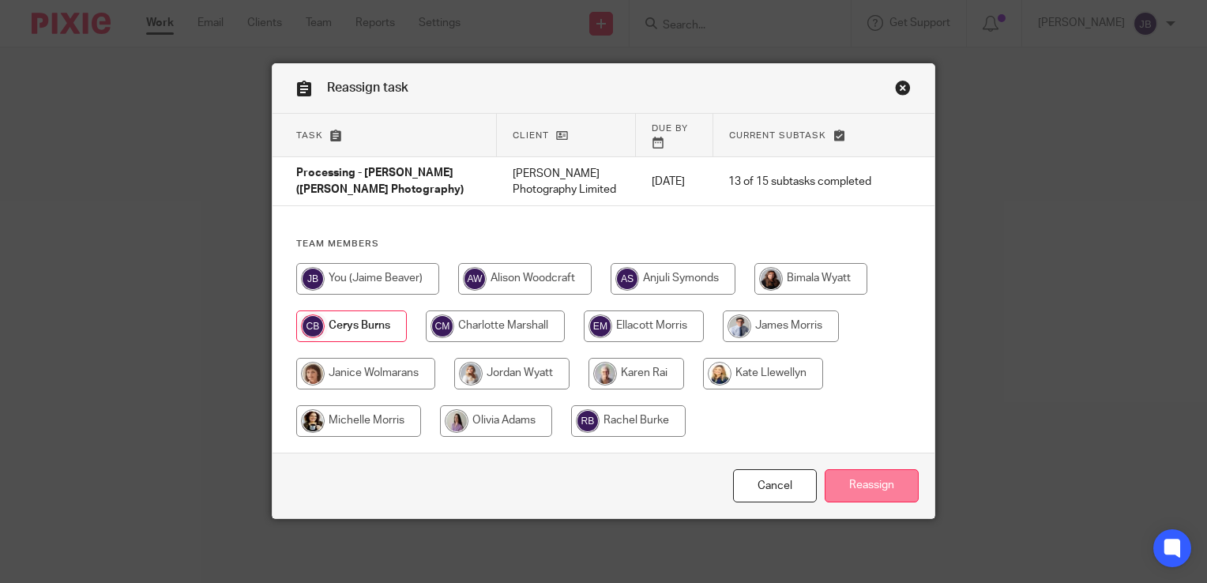
click at [860, 469] on input "Reassign" at bounding box center [872, 486] width 94 height 34
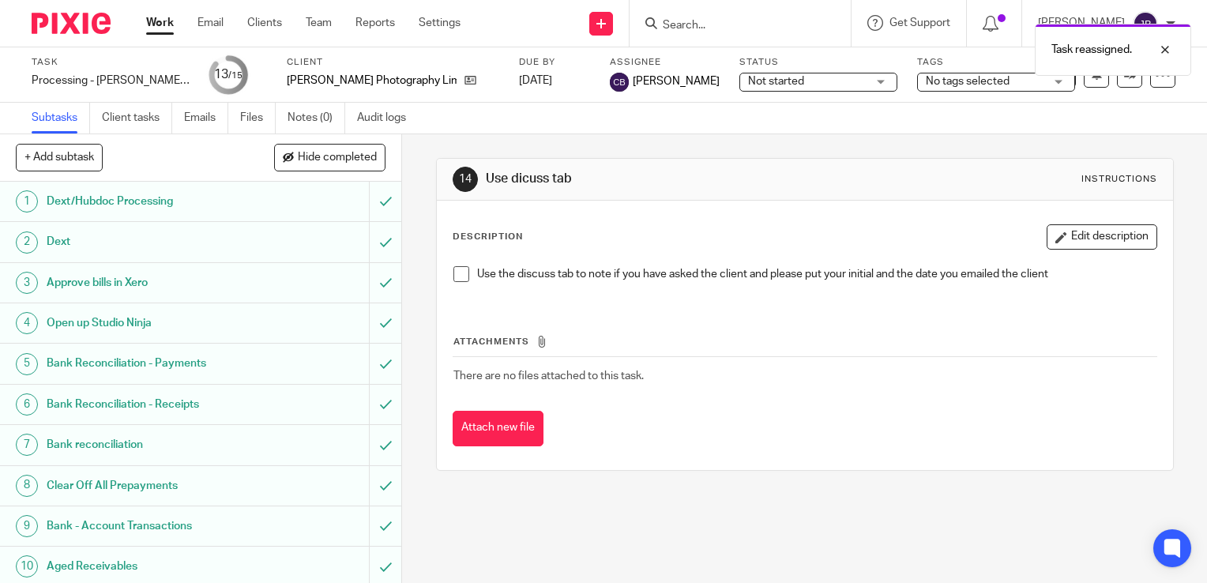
click at [151, 28] on link "Work" at bounding box center [160, 23] width 28 height 16
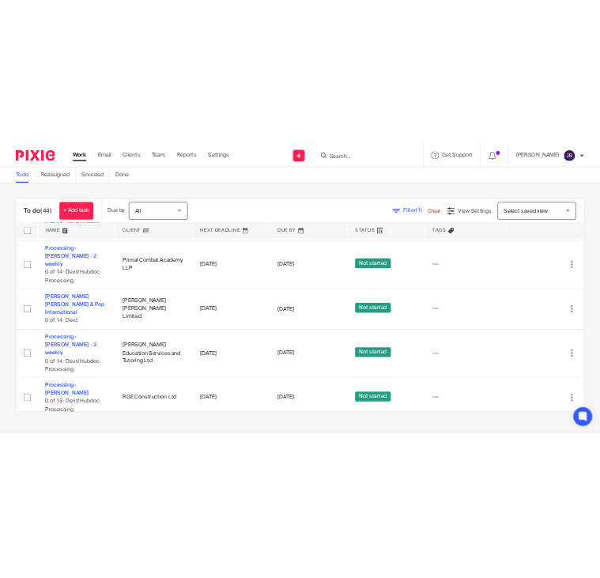
scroll to position [427, 0]
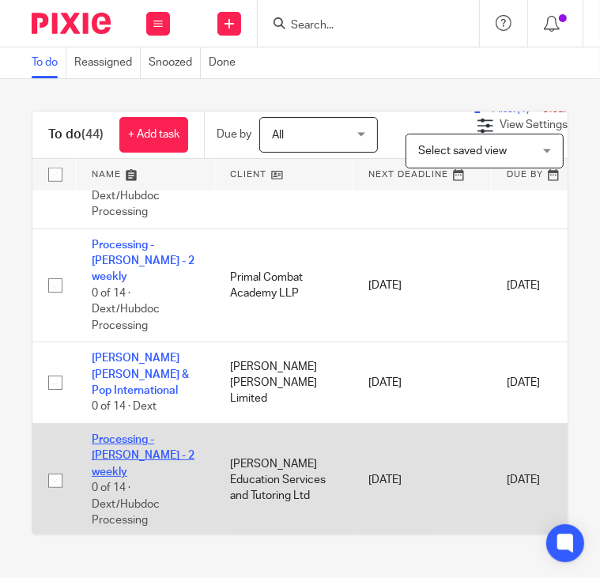
click at [107, 434] on link "Processing - [PERSON_NAME] - 2 weekly" at bounding box center [143, 455] width 103 height 43
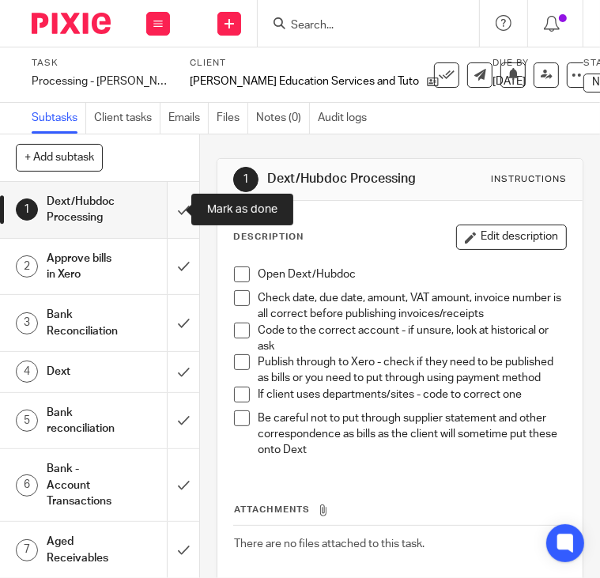
click at [164, 214] on input "submit" at bounding box center [99, 210] width 199 height 56
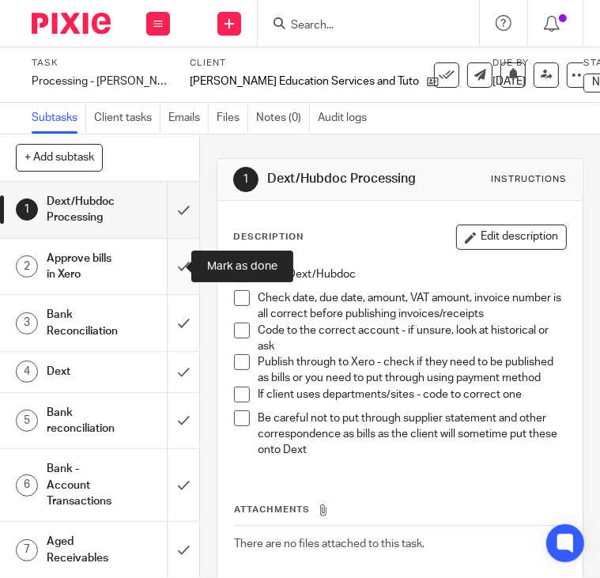
click at [166, 252] on input "submit" at bounding box center [99, 267] width 199 height 56
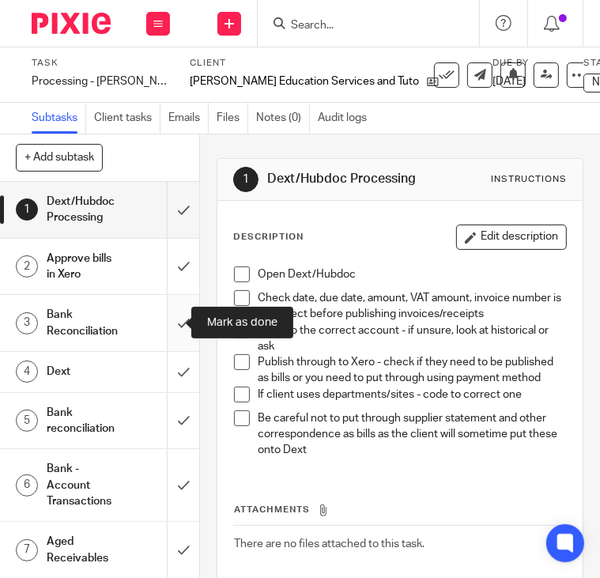
click at [164, 312] on input "submit" at bounding box center [99, 323] width 199 height 56
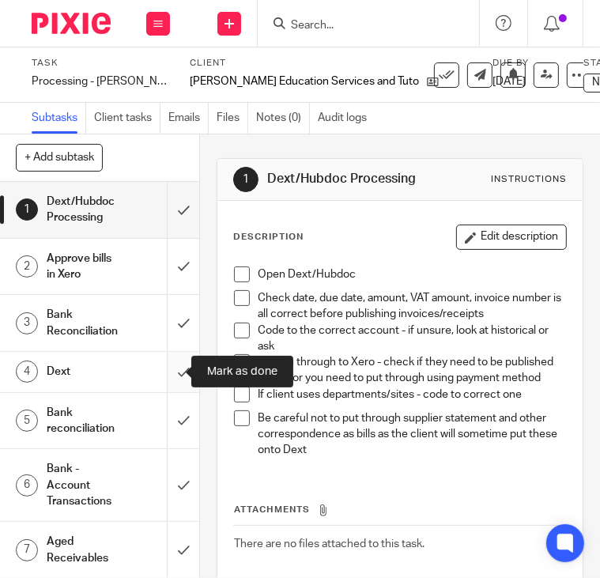
click at [162, 385] on input "submit" at bounding box center [99, 372] width 199 height 40
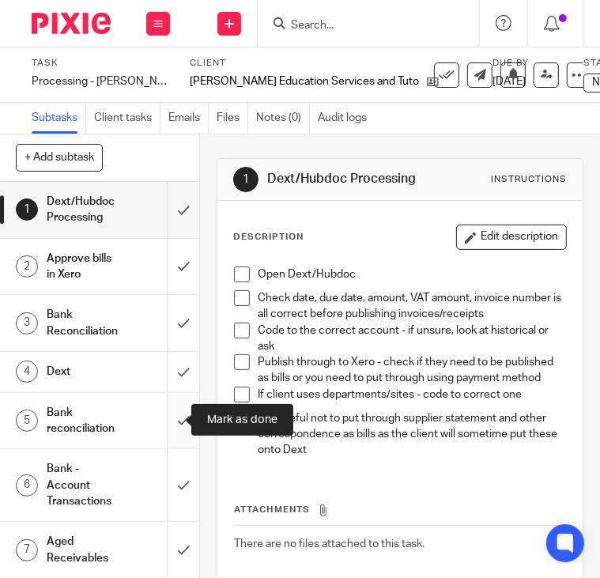
click at [165, 427] on input "submit" at bounding box center [99, 421] width 199 height 56
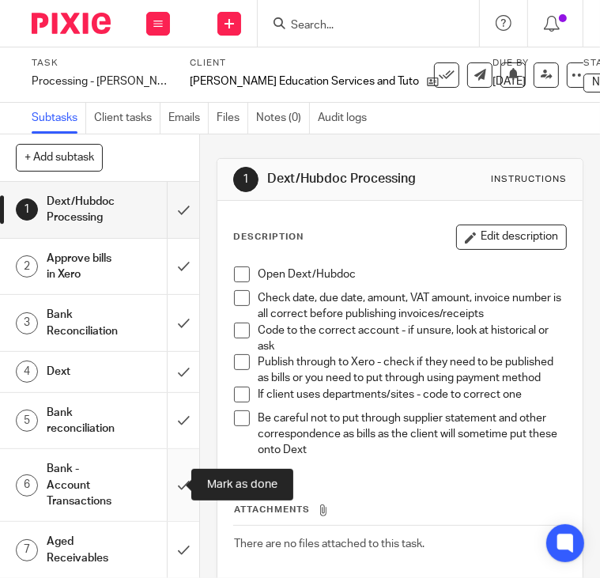
click at [160, 473] on input "submit" at bounding box center [99, 485] width 199 height 72
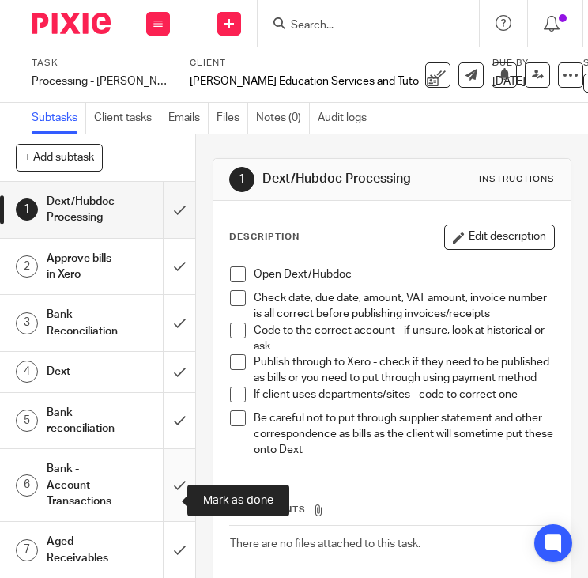
click at [172, 532] on div "1 Dext/Hubdoc Processing 2 Approve bills in Xero 3 Bank Reconciliation 4 Dext 5…" at bounding box center [97, 380] width 195 height 396
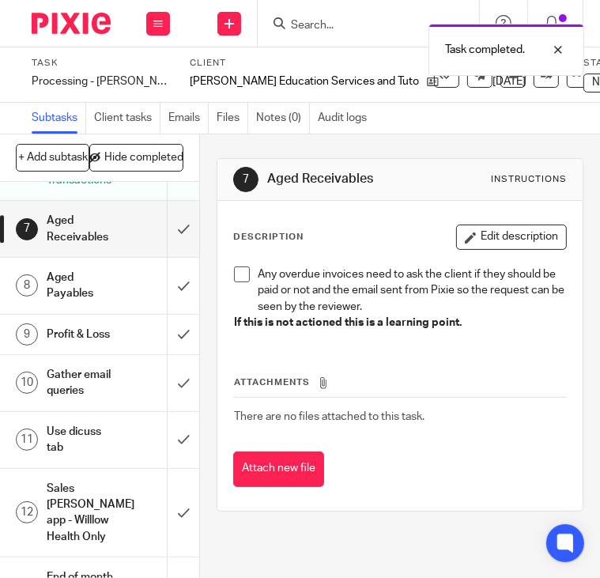
scroll to position [327, 0]
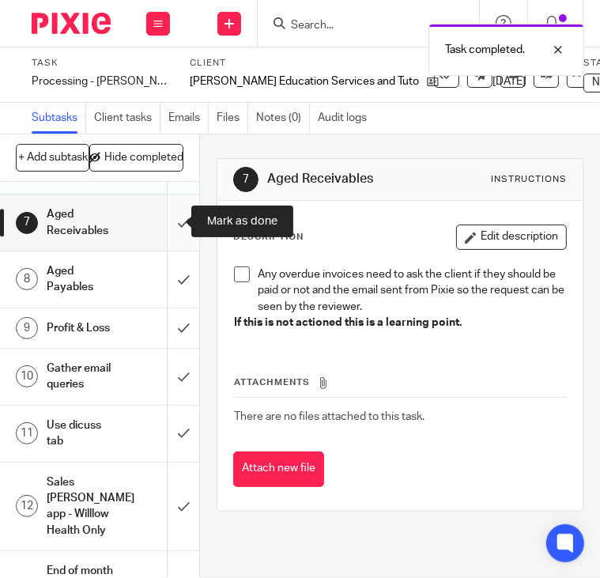
click at [171, 237] on input "submit" at bounding box center [99, 222] width 199 height 56
click at [167, 271] on input "submit" at bounding box center [99, 279] width 199 height 56
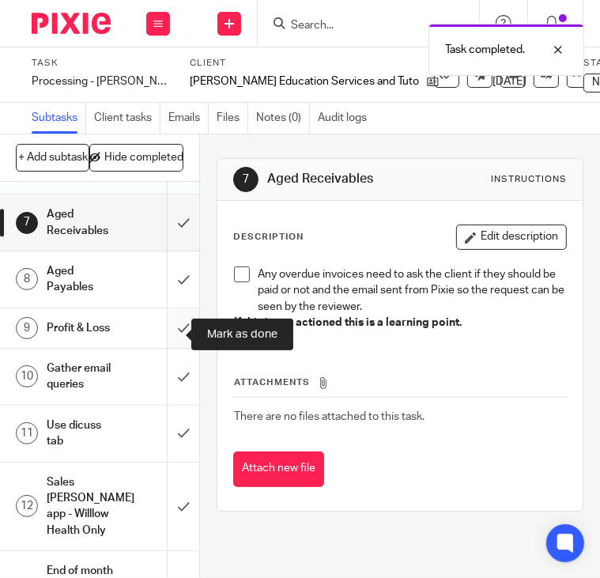
click at [166, 323] on input "submit" at bounding box center [99, 328] width 199 height 40
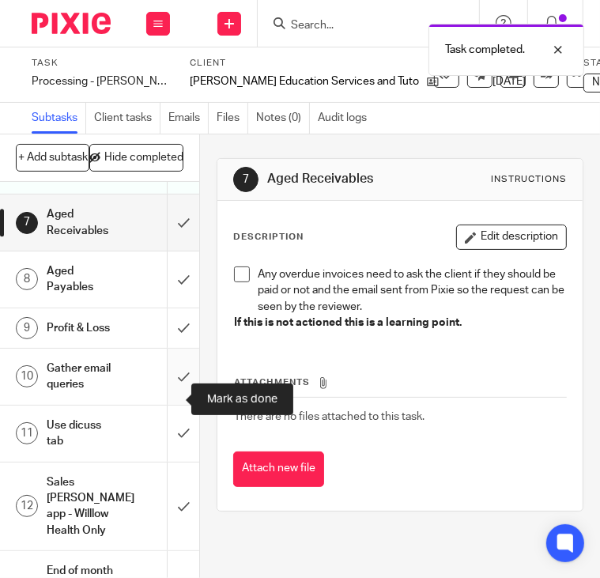
click at [161, 403] on input "submit" at bounding box center [99, 376] width 199 height 56
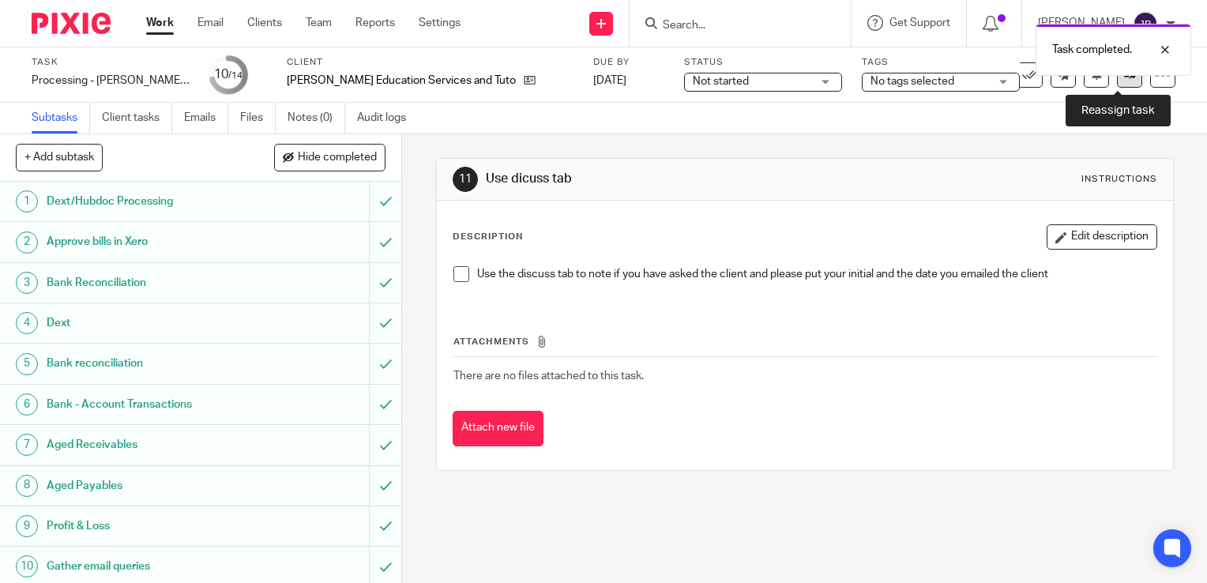
click at [599, 77] on icon at bounding box center [1130, 75] width 12 height 12
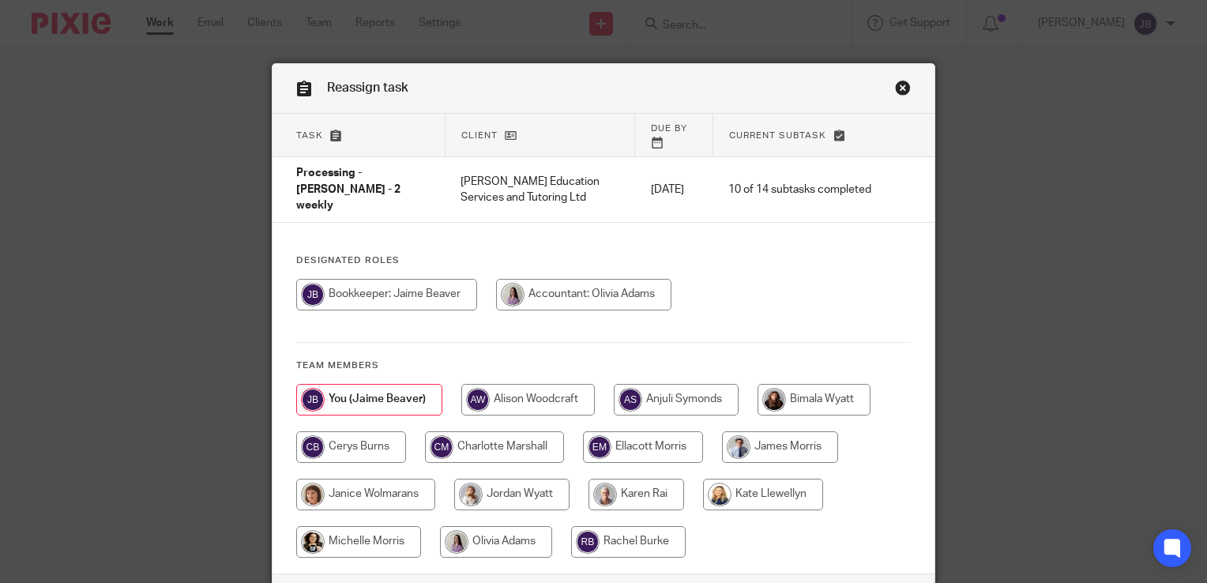
click at [483, 526] on input "radio" at bounding box center [496, 542] width 112 height 32
radio input "true"
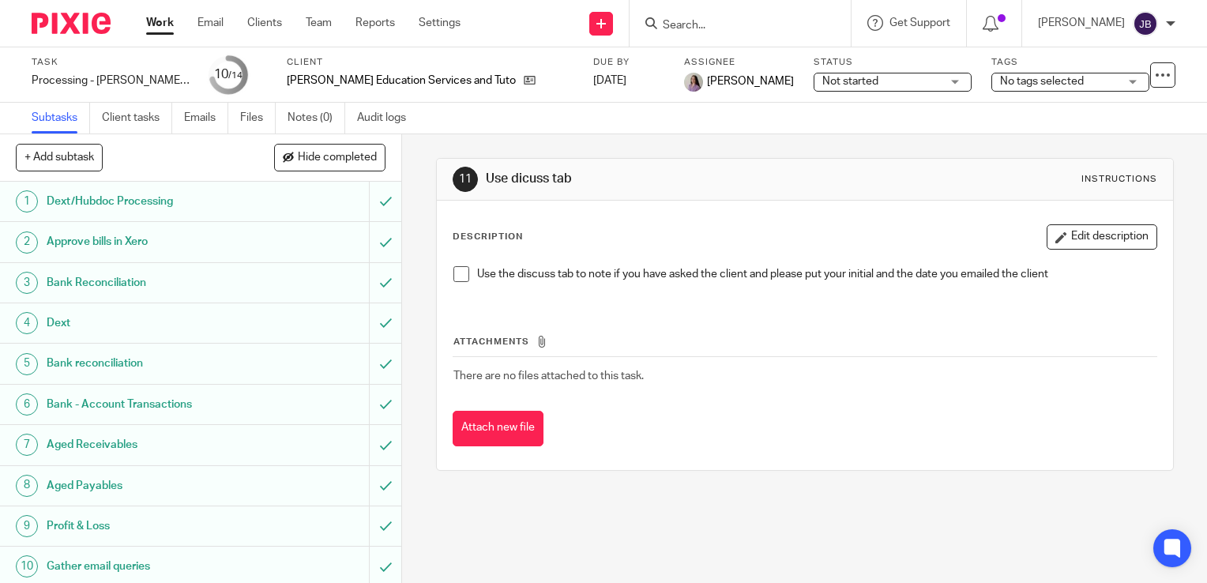
click at [713, 138] on div "11 Use dicuss tab Instructions Description Edit description Use the discuss tab…" at bounding box center [805, 314] width 738 height 360
click at [171, 24] on link "Work" at bounding box center [160, 23] width 28 height 16
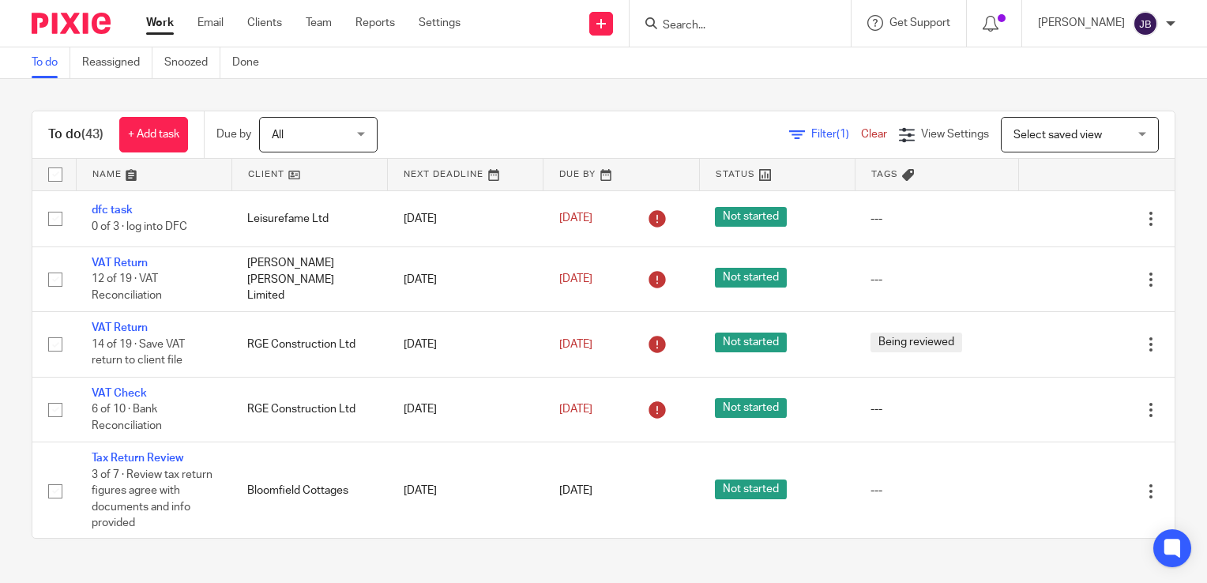
click at [161, 28] on link "Work" at bounding box center [160, 23] width 28 height 16
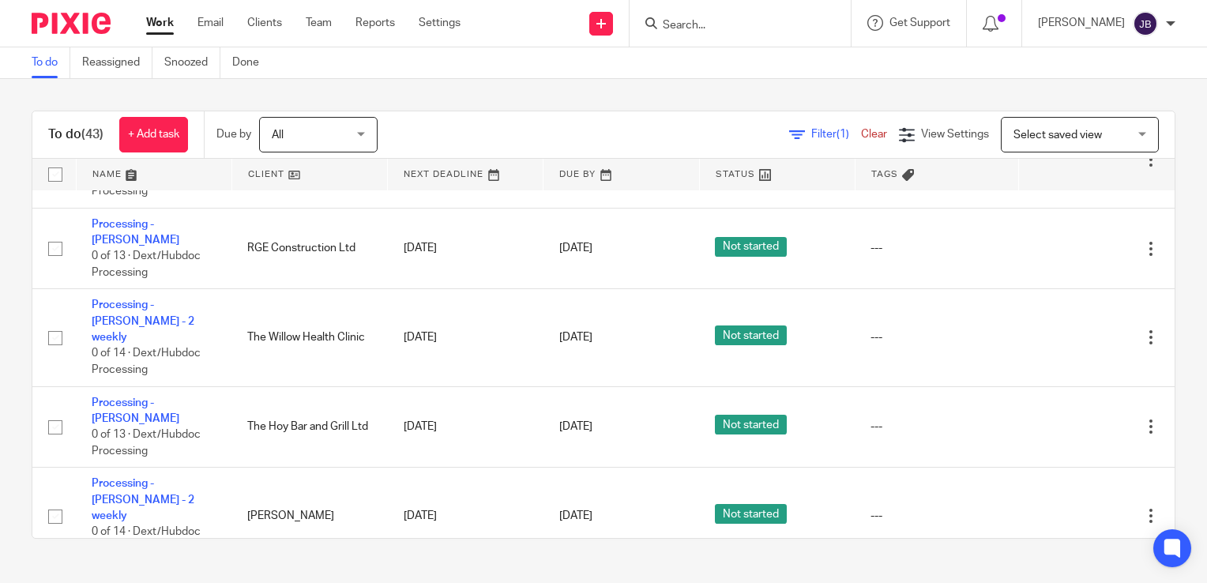
scroll to position [625, 0]
